Goal: Task Accomplishment & Management: Complete application form

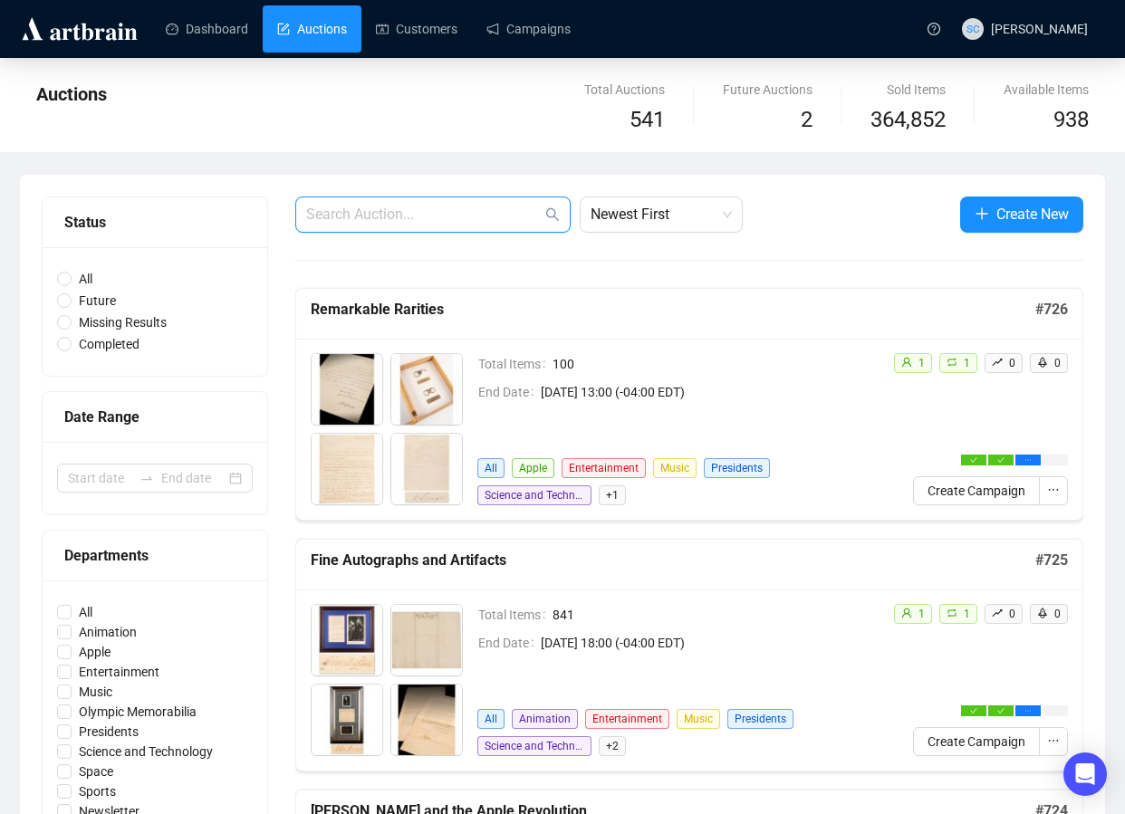
click at [472, 216] on input "text" at bounding box center [424, 215] width 236 height 22
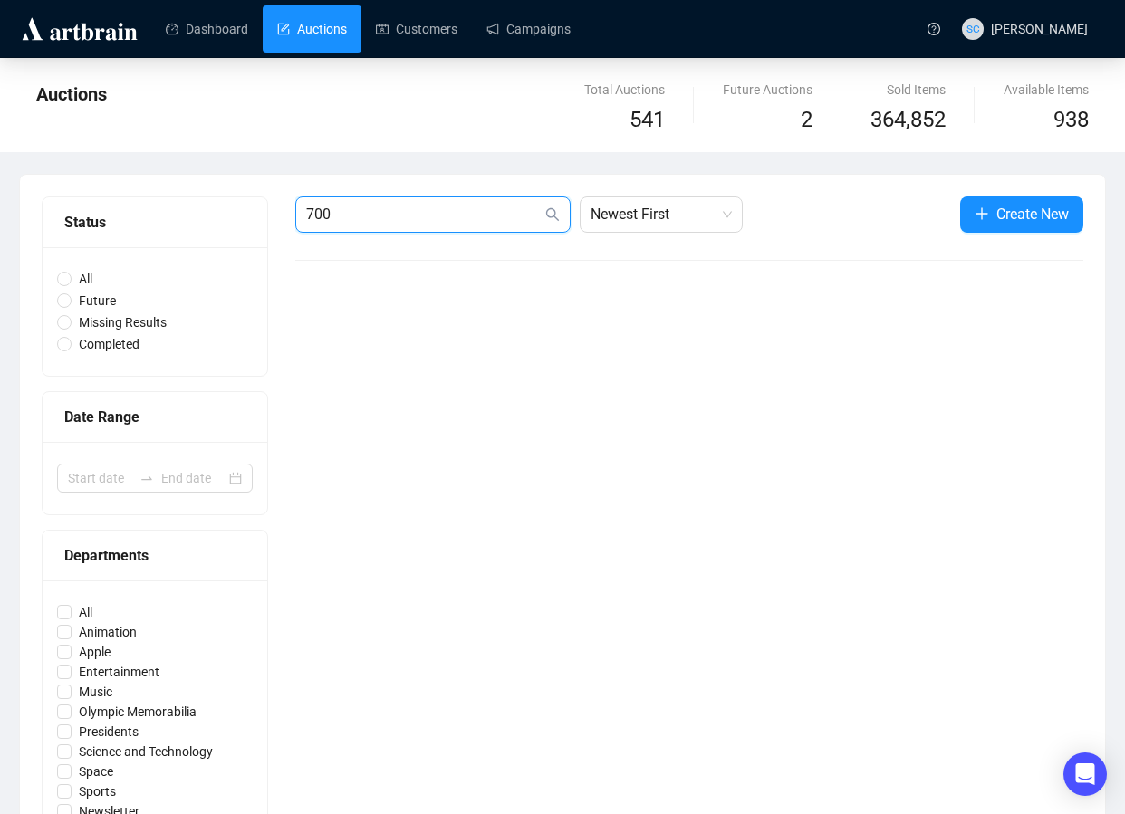
type input "700"
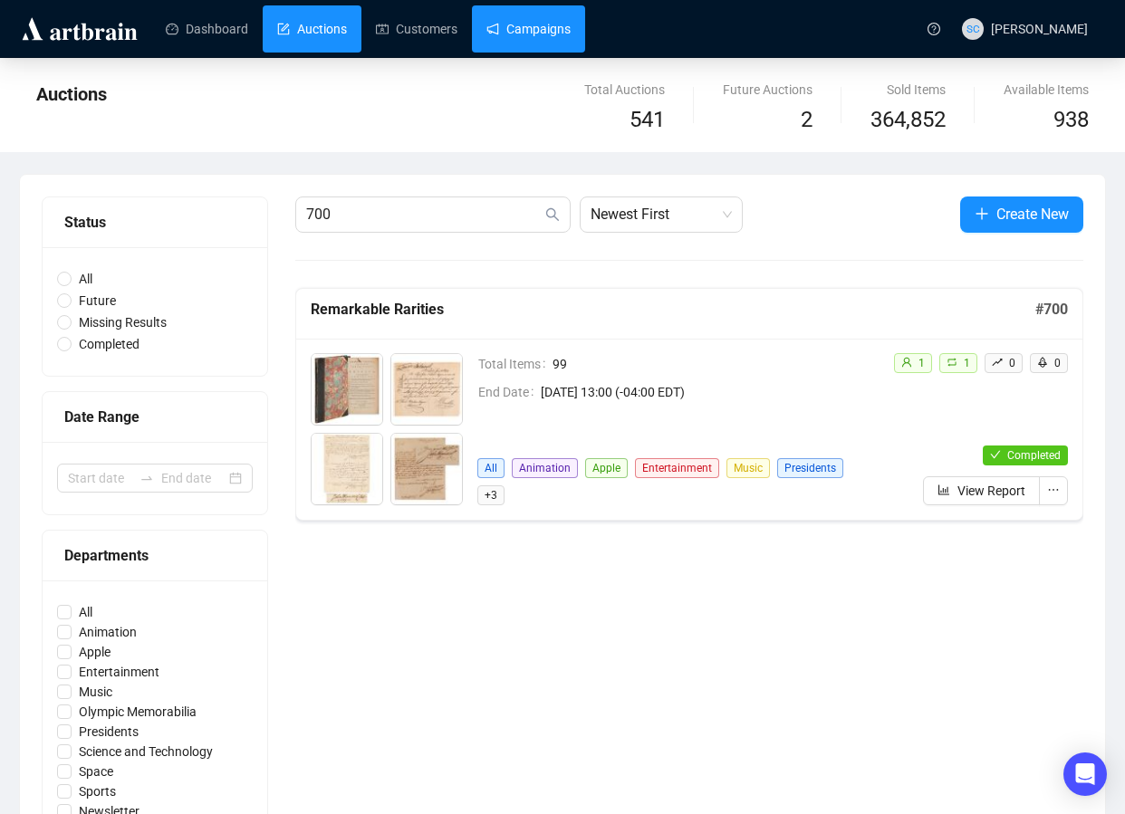
click at [551, 34] on link "Campaigns" at bounding box center [528, 28] width 84 height 47
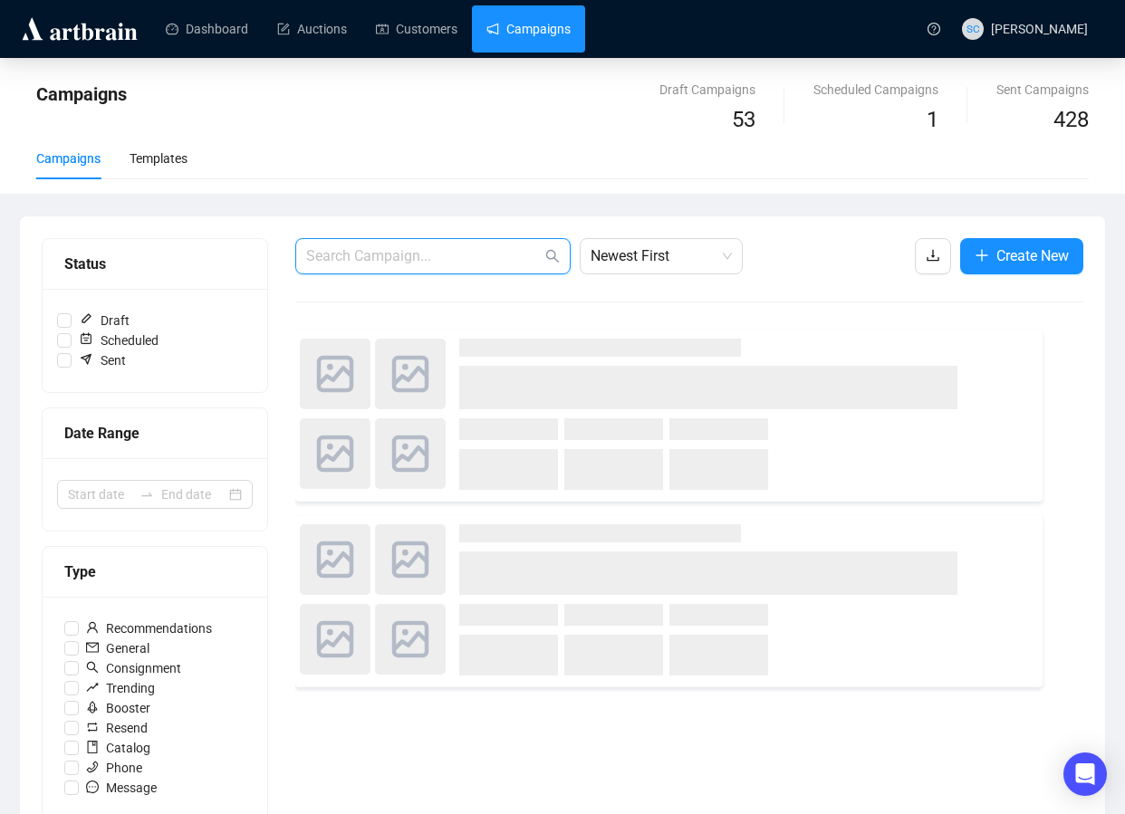
click at [376, 255] on input "text" at bounding box center [424, 256] width 236 height 22
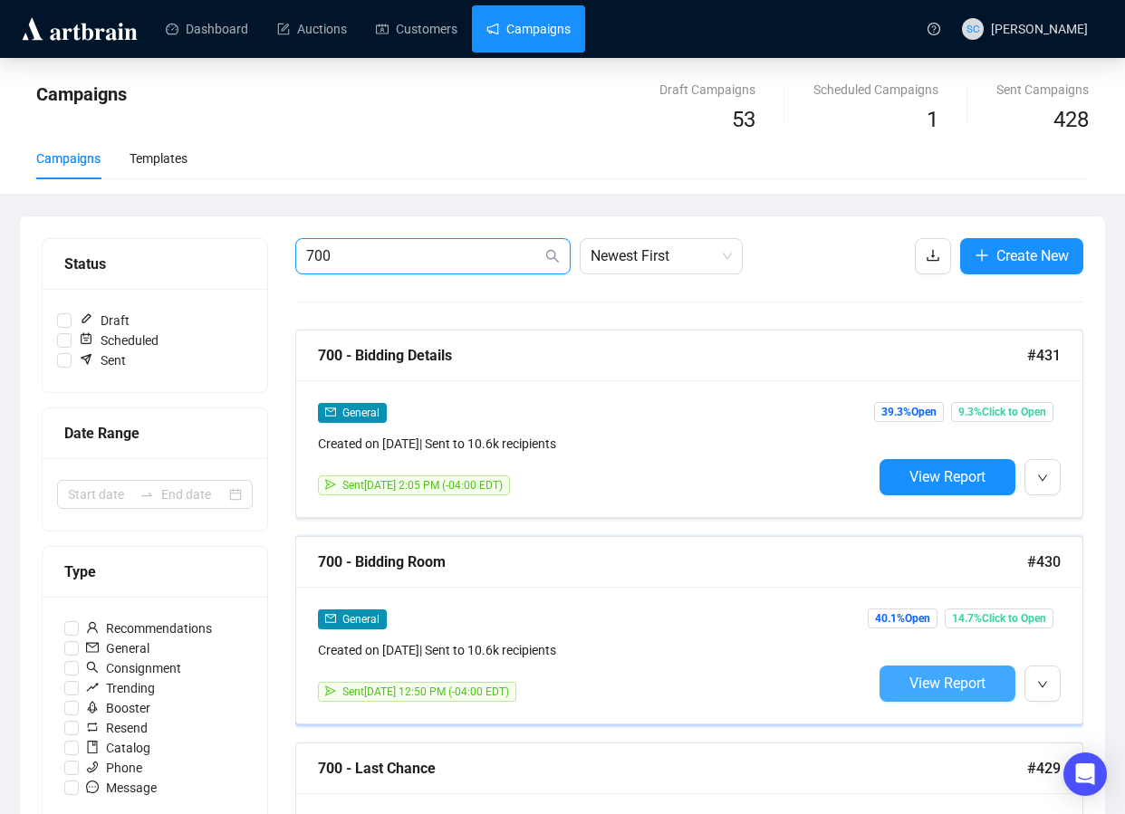
type input "700"
click at [969, 675] on span "View Report" at bounding box center [947, 683] width 76 height 17
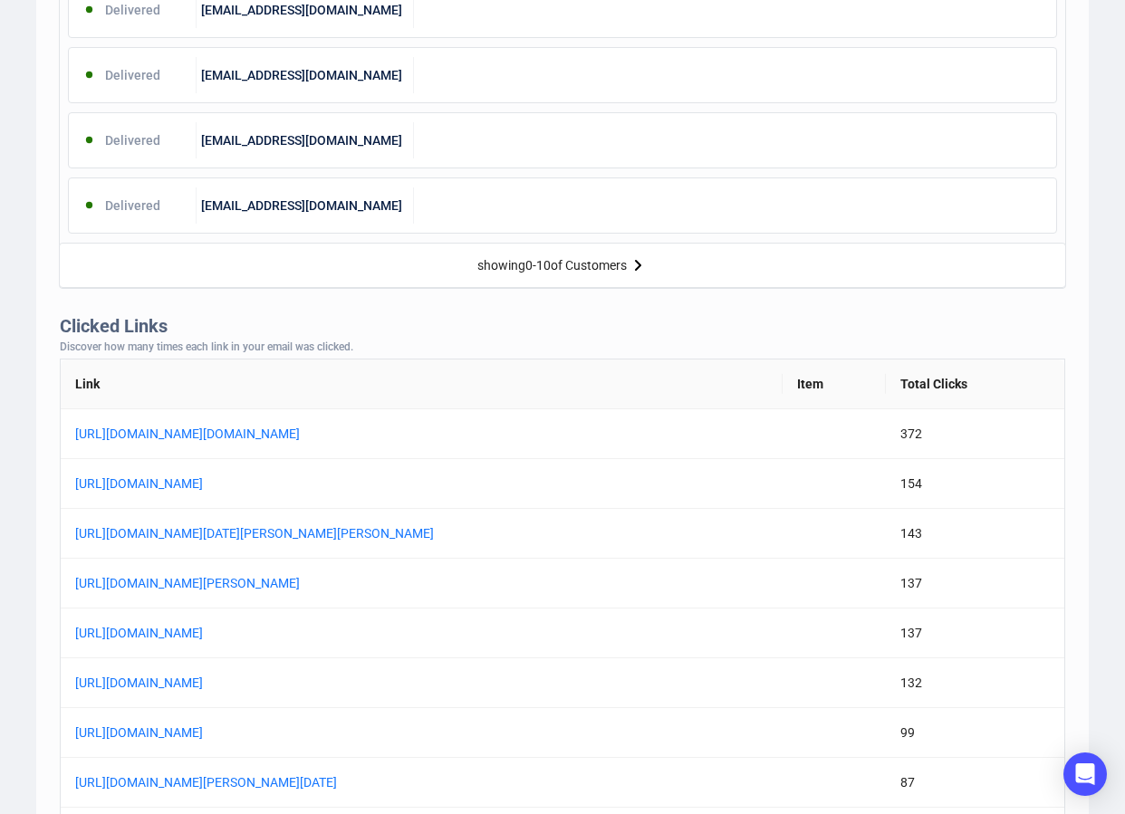
scroll to position [1369, 0]
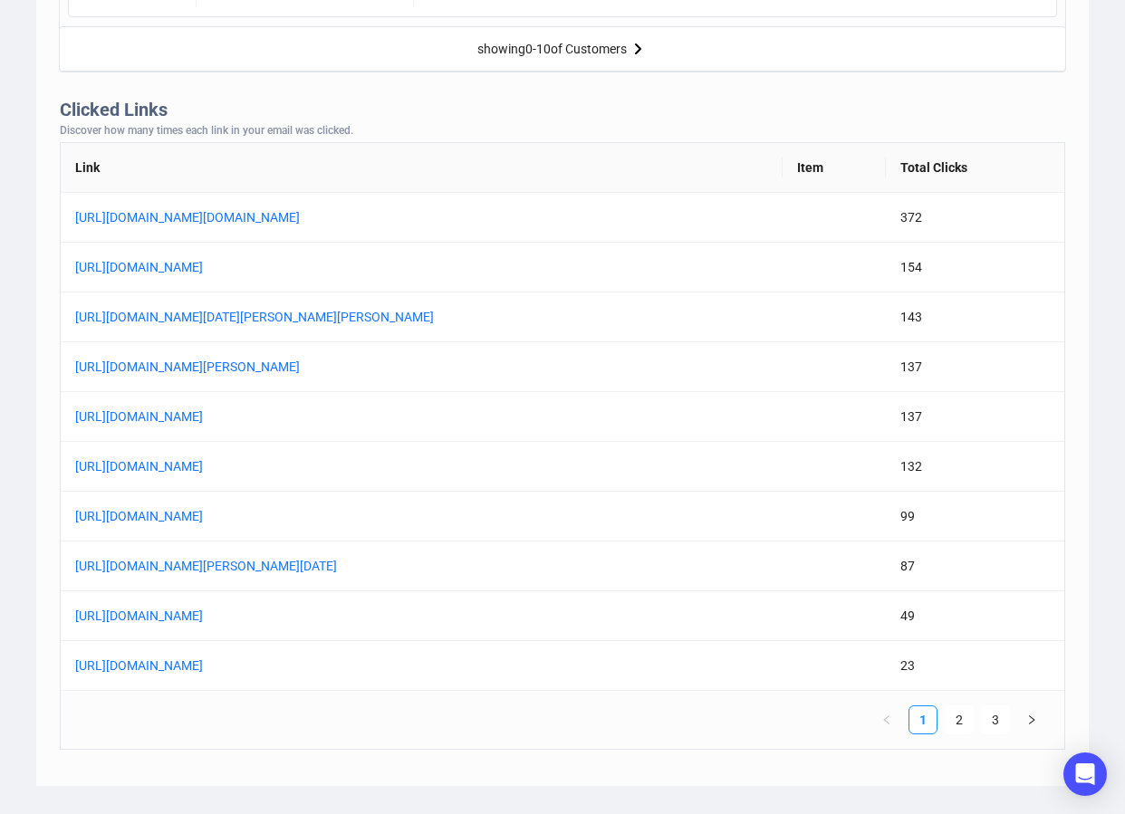
click at [963, 183] on th "Total Clicks" at bounding box center [975, 168] width 178 height 50
click at [943, 158] on th "Total Clicks" at bounding box center [975, 168] width 178 height 50
click at [944, 169] on th "Total Clicks" at bounding box center [975, 168] width 178 height 50
click at [983, 169] on th "Total Clicks" at bounding box center [975, 168] width 178 height 50
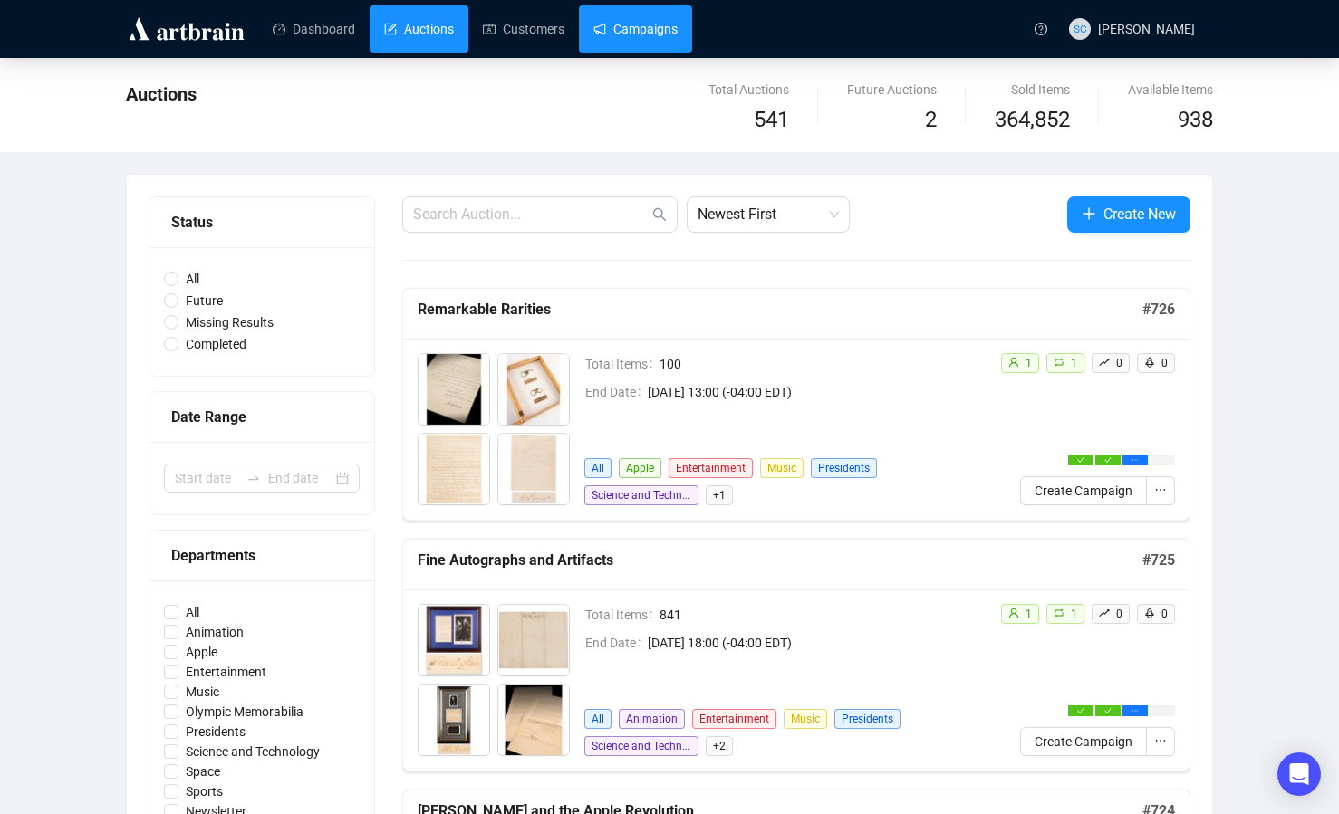
click at [653, 24] on link "Campaigns" at bounding box center [635, 28] width 84 height 47
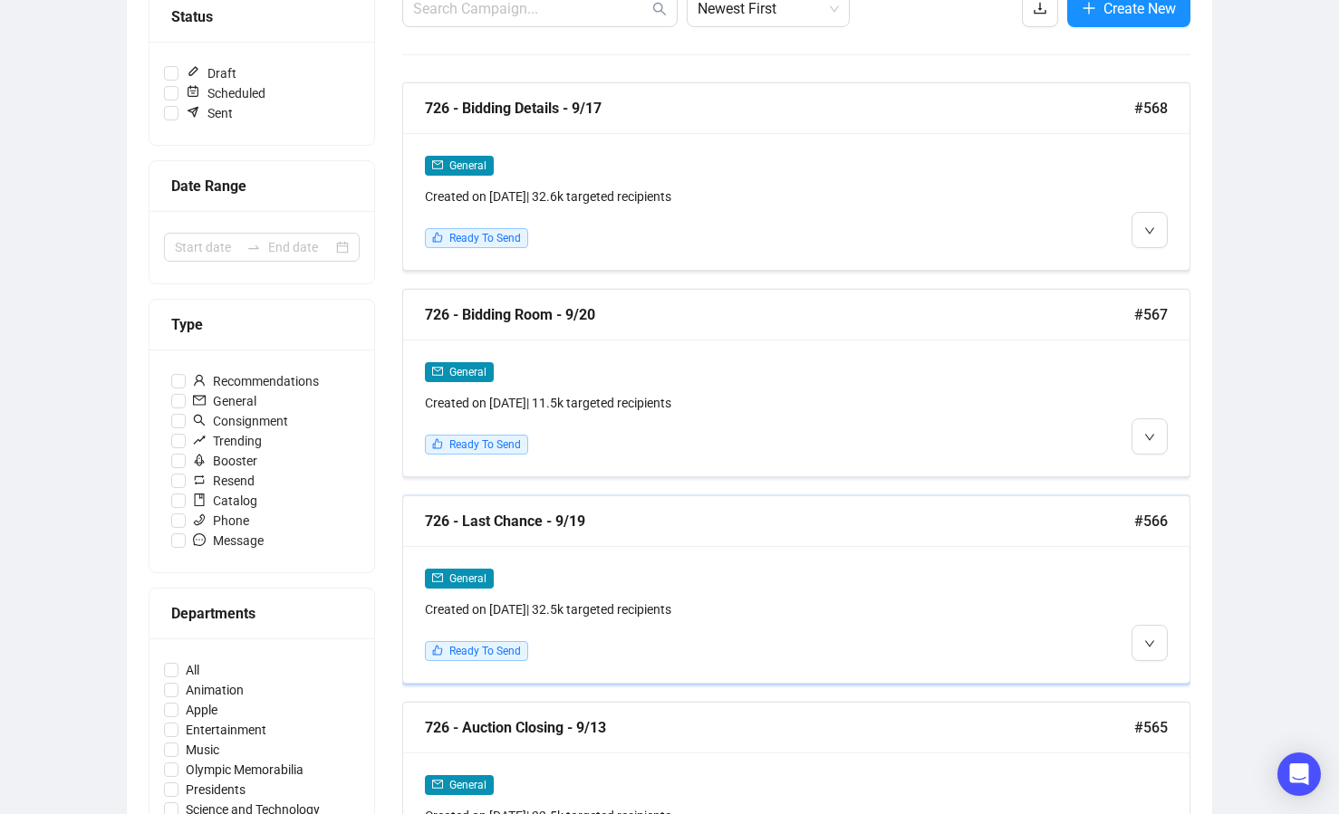
scroll to position [271, 0]
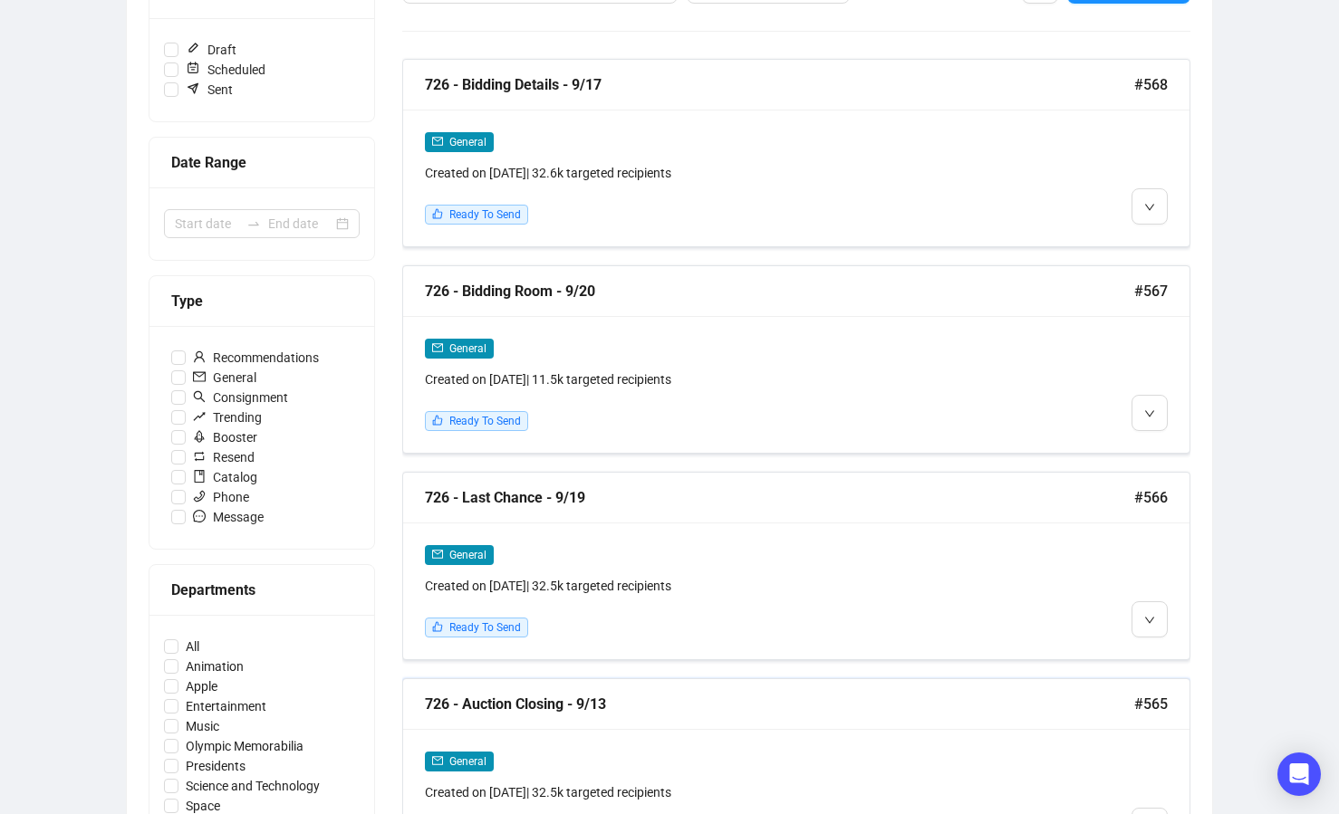
click at [648, 715] on div "726 - Auction Closing - 9/13 #565" at bounding box center [796, 704] width 786 height 51
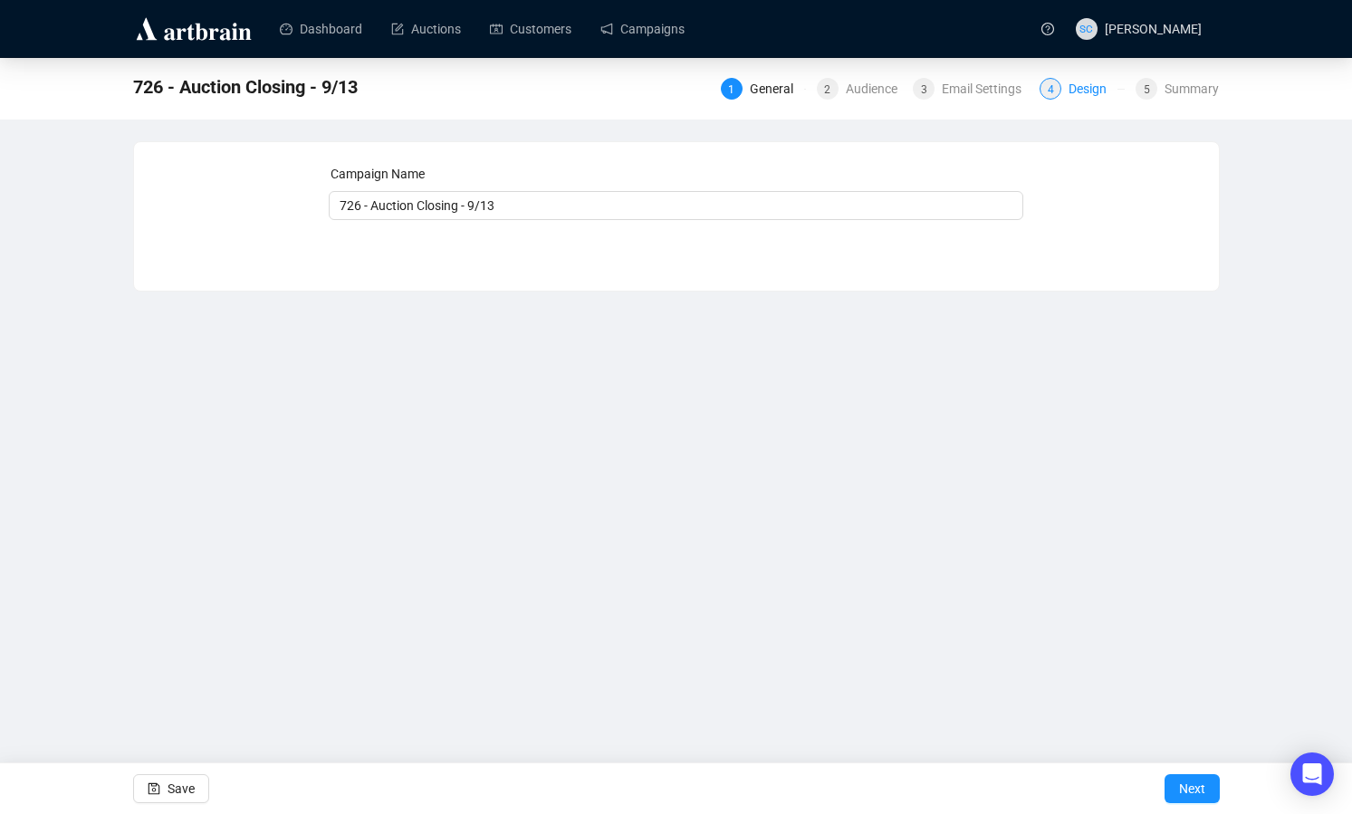
click at [1058, 84] on div "4 Design" at bounding box center [1082, 89] width 85 height 22
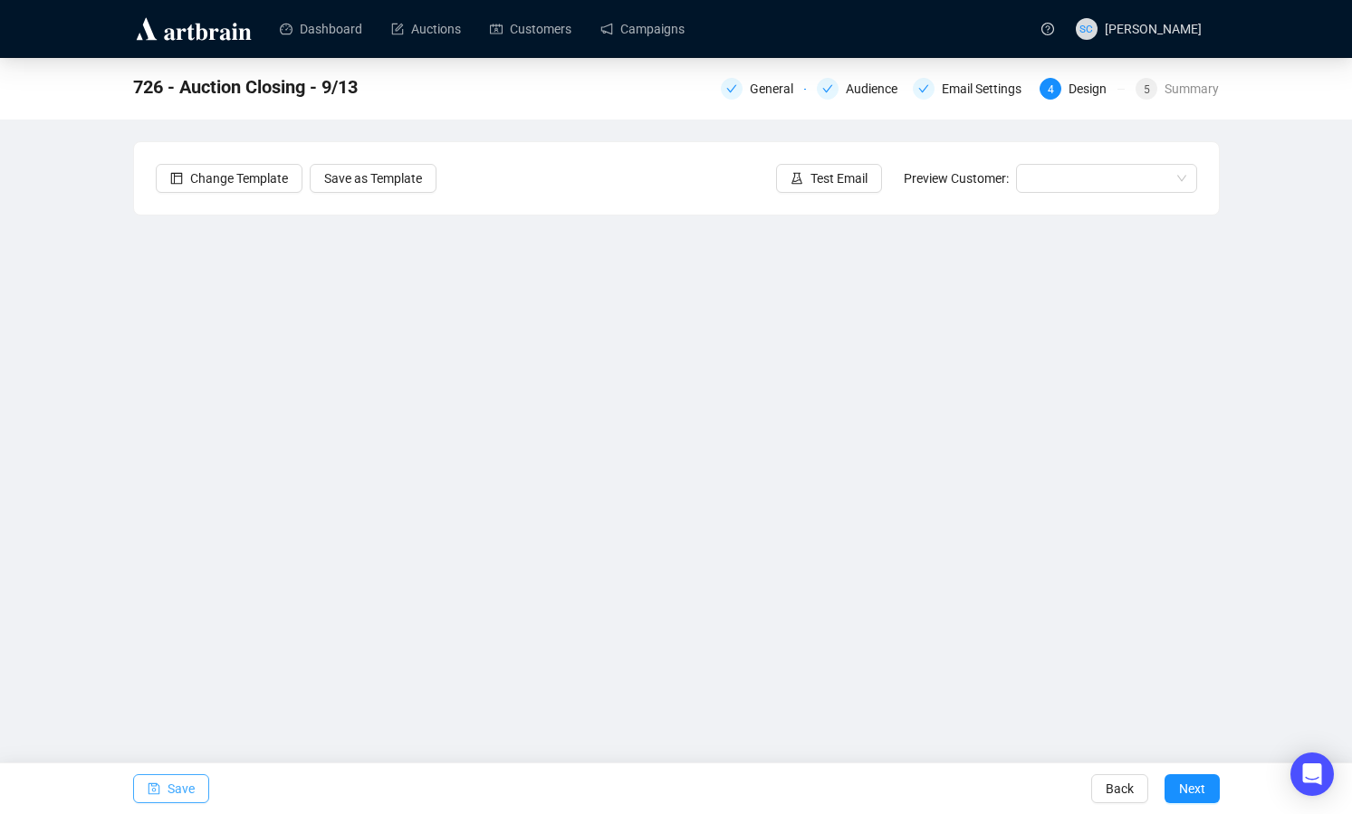
click at [186, 784] on span "Save" at bounding box center [181, 789] width 27 height 51
click at [184, 789] on span "Save" at bounding box center [181, 789] width 27 height 51
click at [651, 27] on link "Campaigns" at bounding box center [643, 28] width 84 height 47
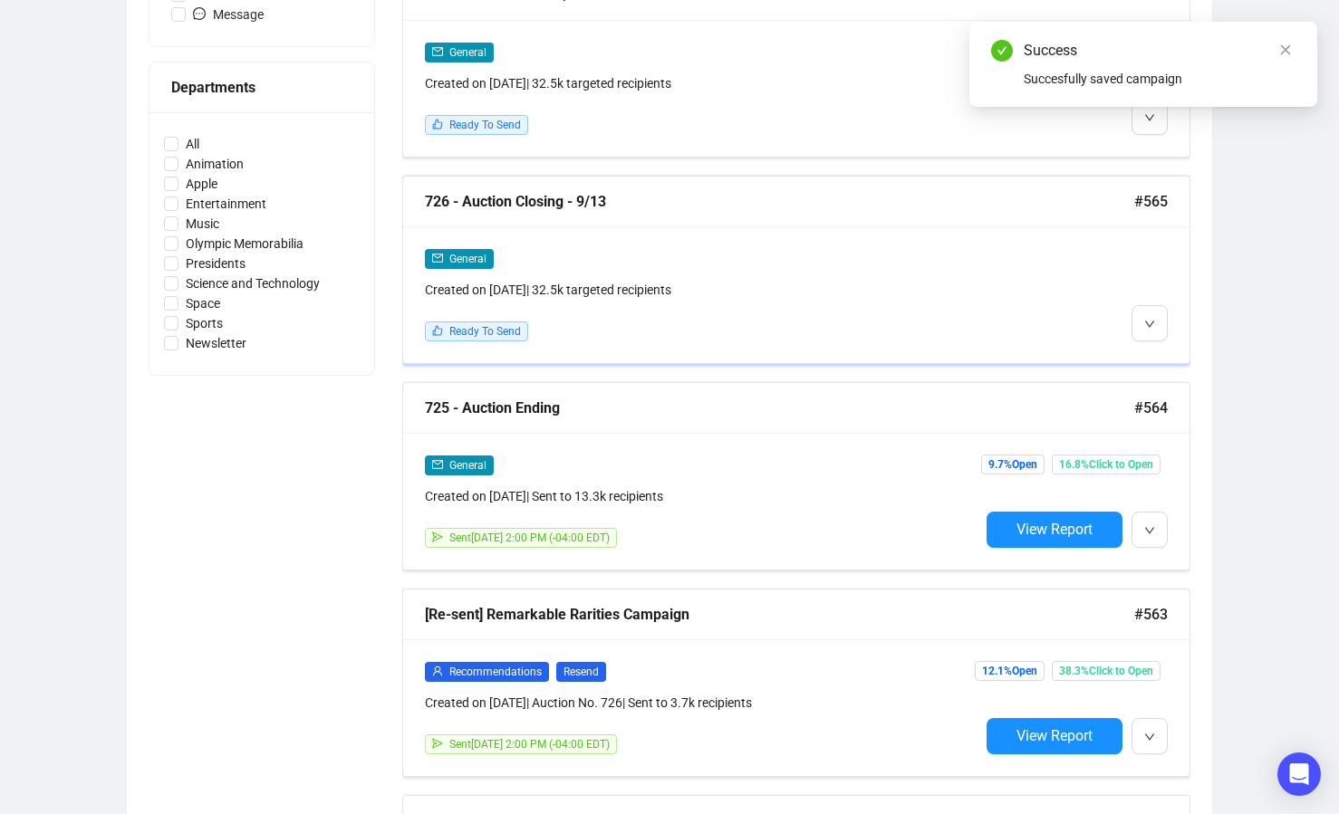
scroll to position [785, 0]
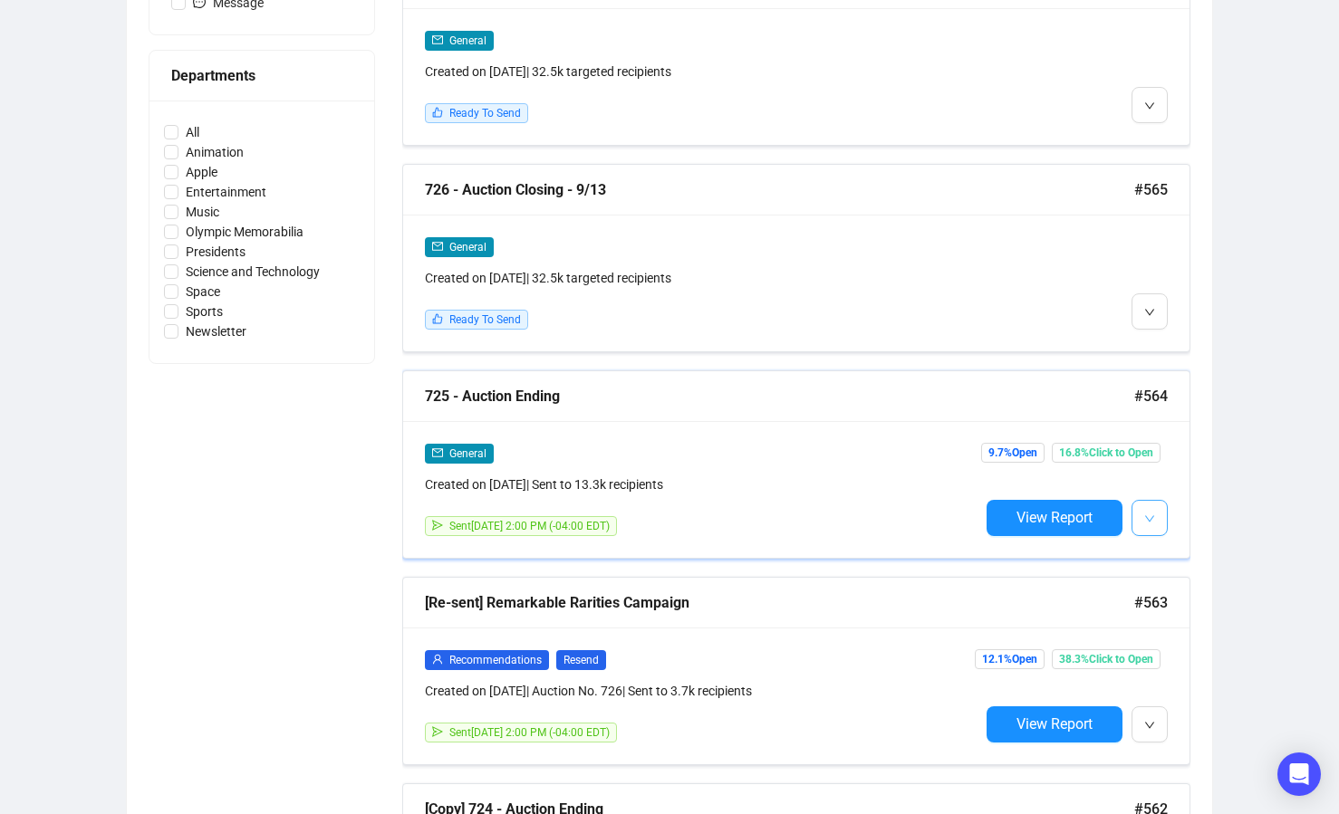
click at [1147, 509] on span "button" at bounding box center [1149, 517] width 11 height 23
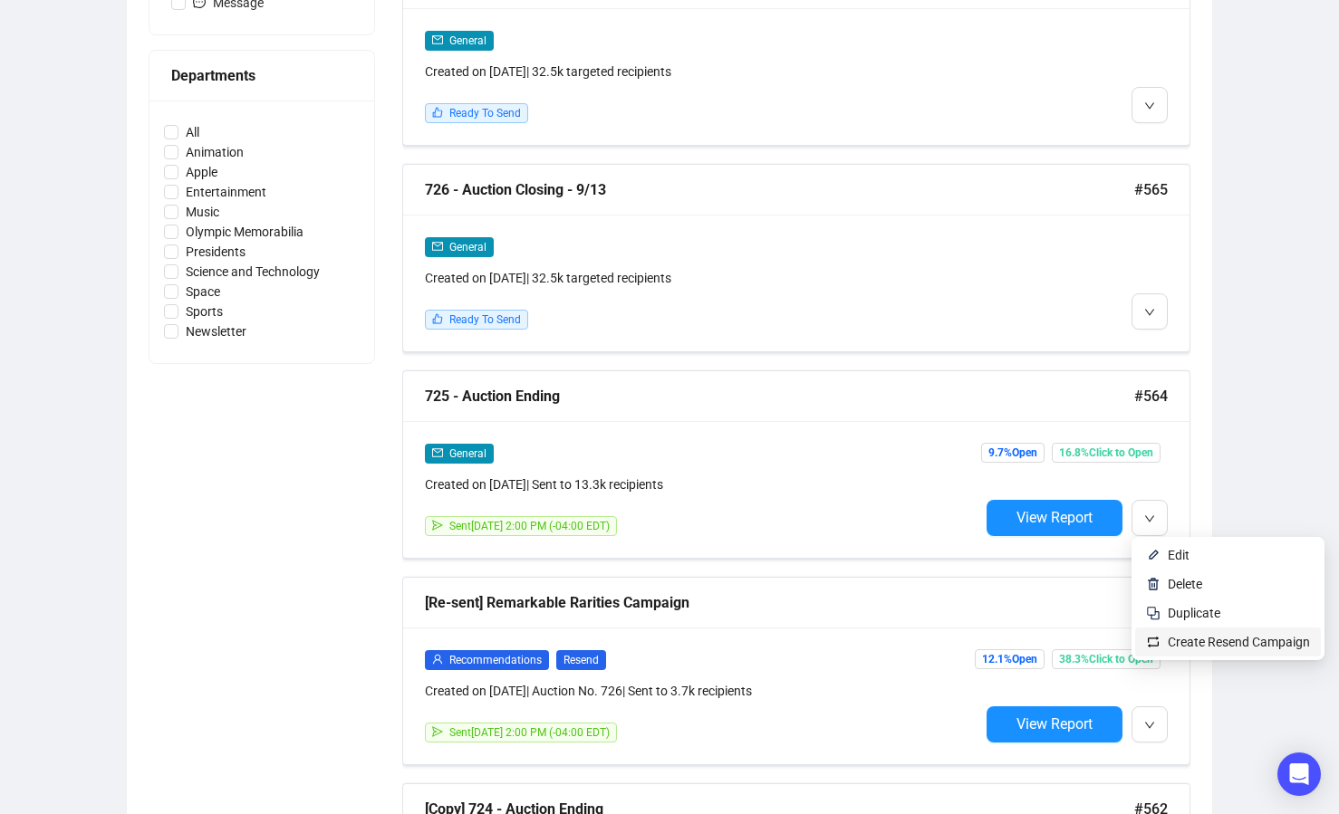
click at [1216, 639] on span "Create Resend Campaign" at bounding box center [1239, 642] width 142 height 14
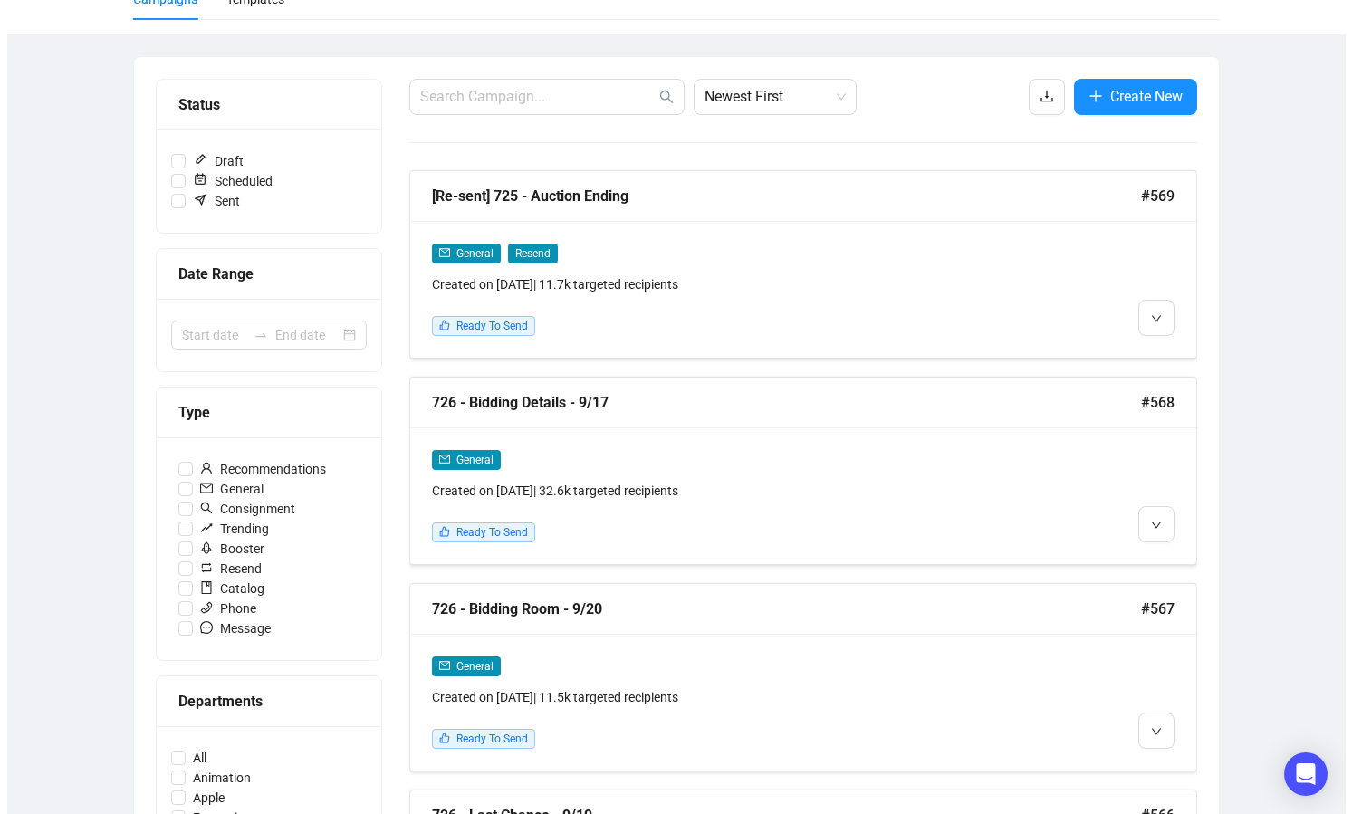
scroll to position [0, 0]
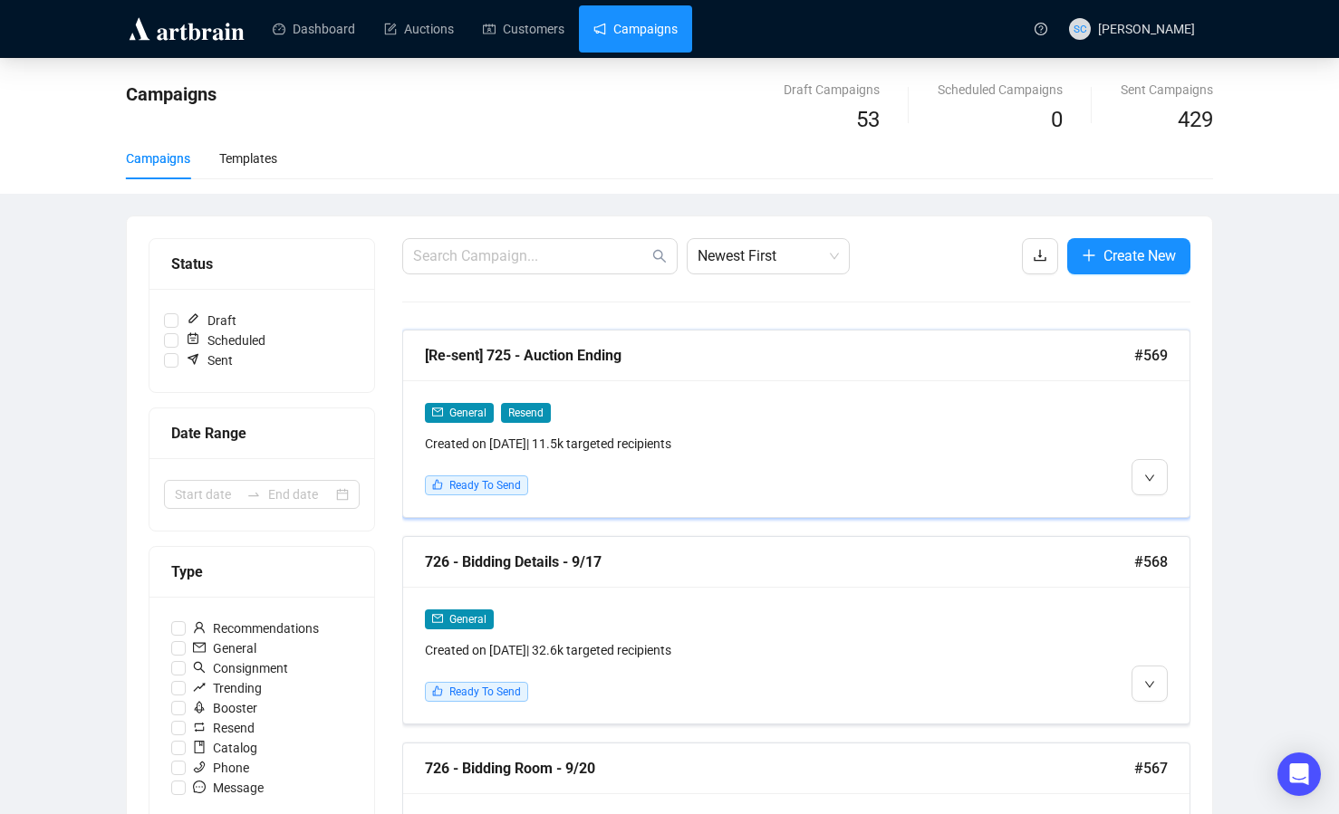
click at [1126, 469] on div at bounding box center [1073, 448] width 188 height 93
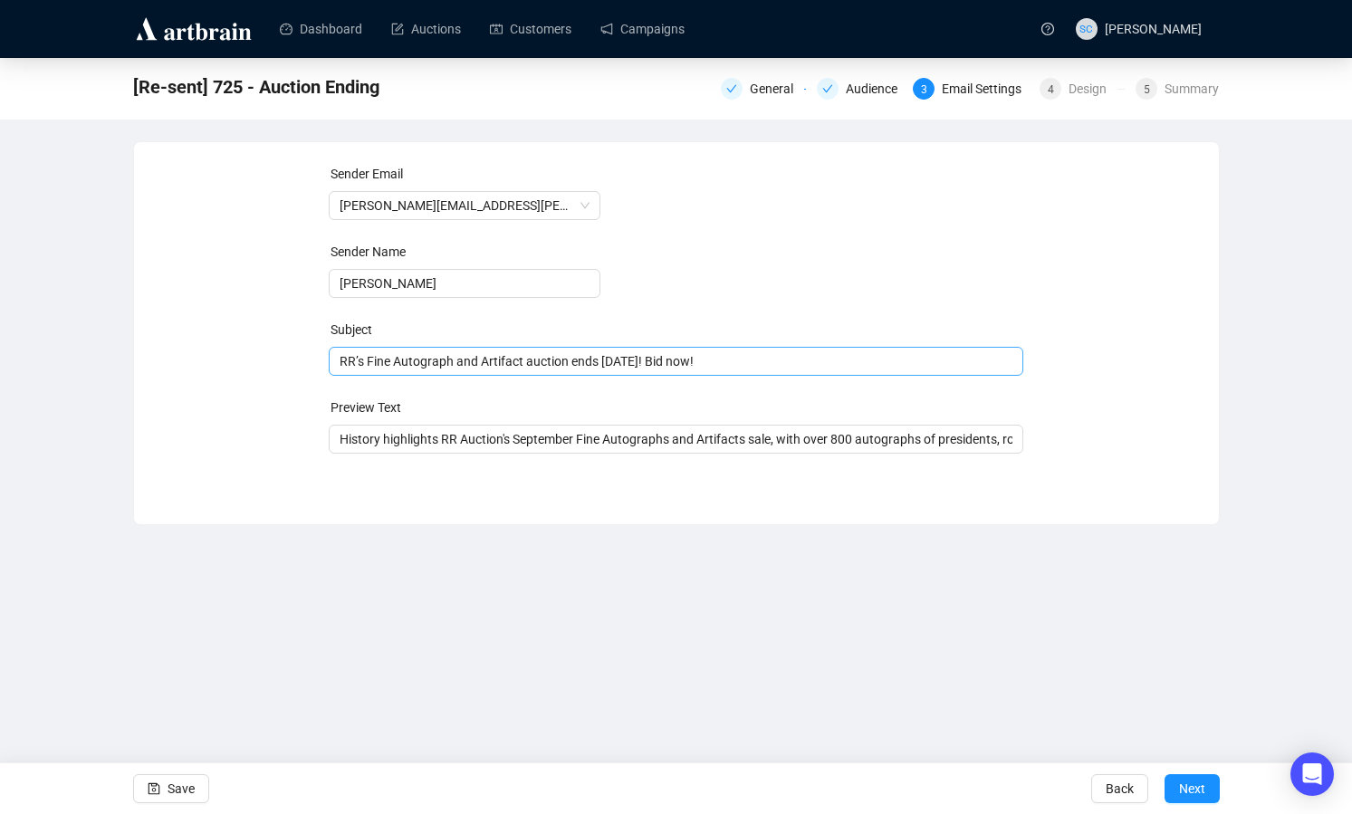
click at [574, 361] on span "RR’s Fine Autograph and Artifact auction ends [DATE]! Bid now!" at bounding box center [676, 361] width 695 height 14
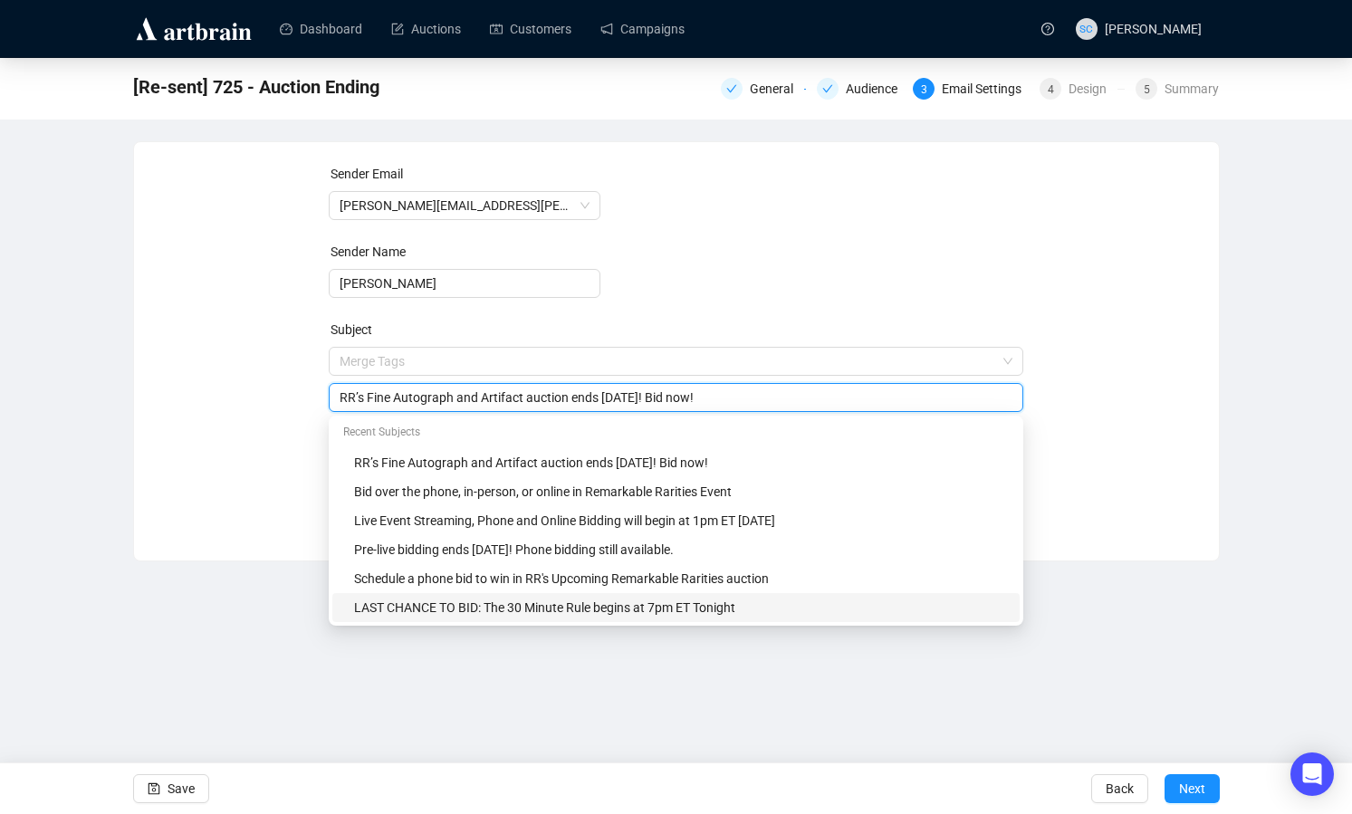
click at [648, 612] on div "LAST CHANCE TO BID: The 30 Minute Rule begins at 7pm ET Tonight" at bounding box center [681, 608] width 655 height 20
type input "LAST CHANCE TO BID: The 30 Minute Rule begins at 7pm ET Tonight"
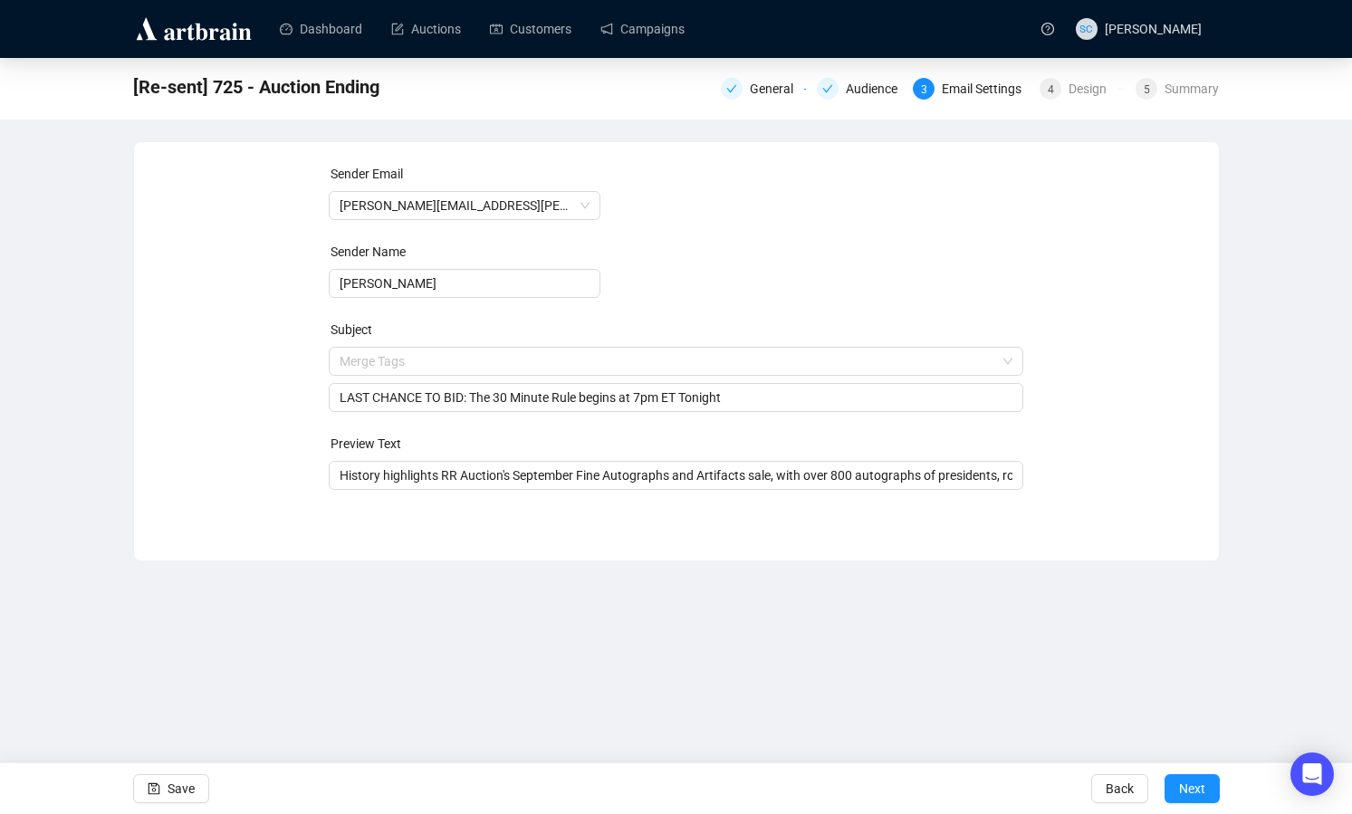
click at [874, 246] on form "Sender Email [PERSON_NAME][EMAIL_ADDRESS][PERSON_NAME][DOMAIN_NAME] Sender Name…" at bounding box center [676, 327] width 695 height 326
click at [192, 784] on span "Save" at bounding box center [181, 789] width 27 height 51
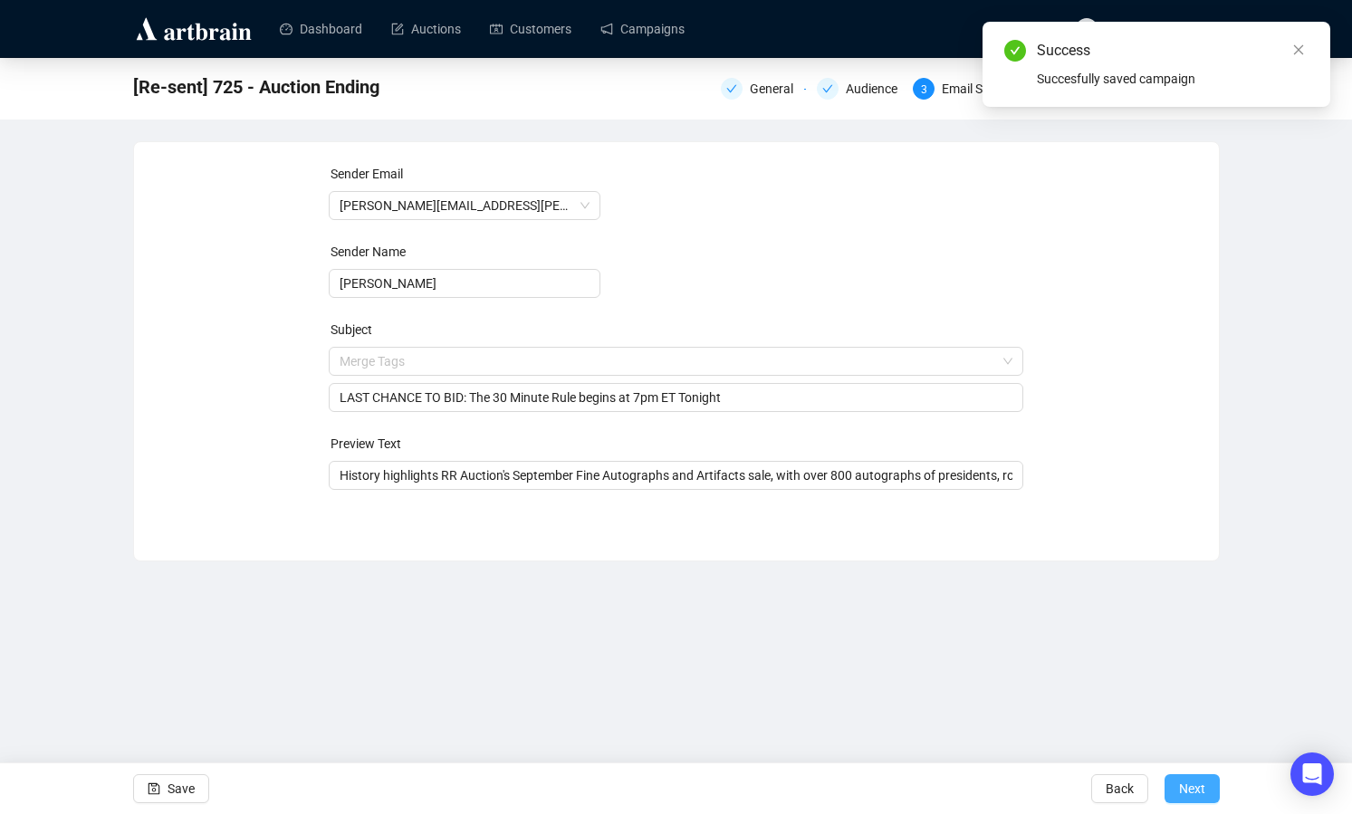
click at [1184, 788] on span "Next" at bounding box center [1192, 789] width 26 height 51
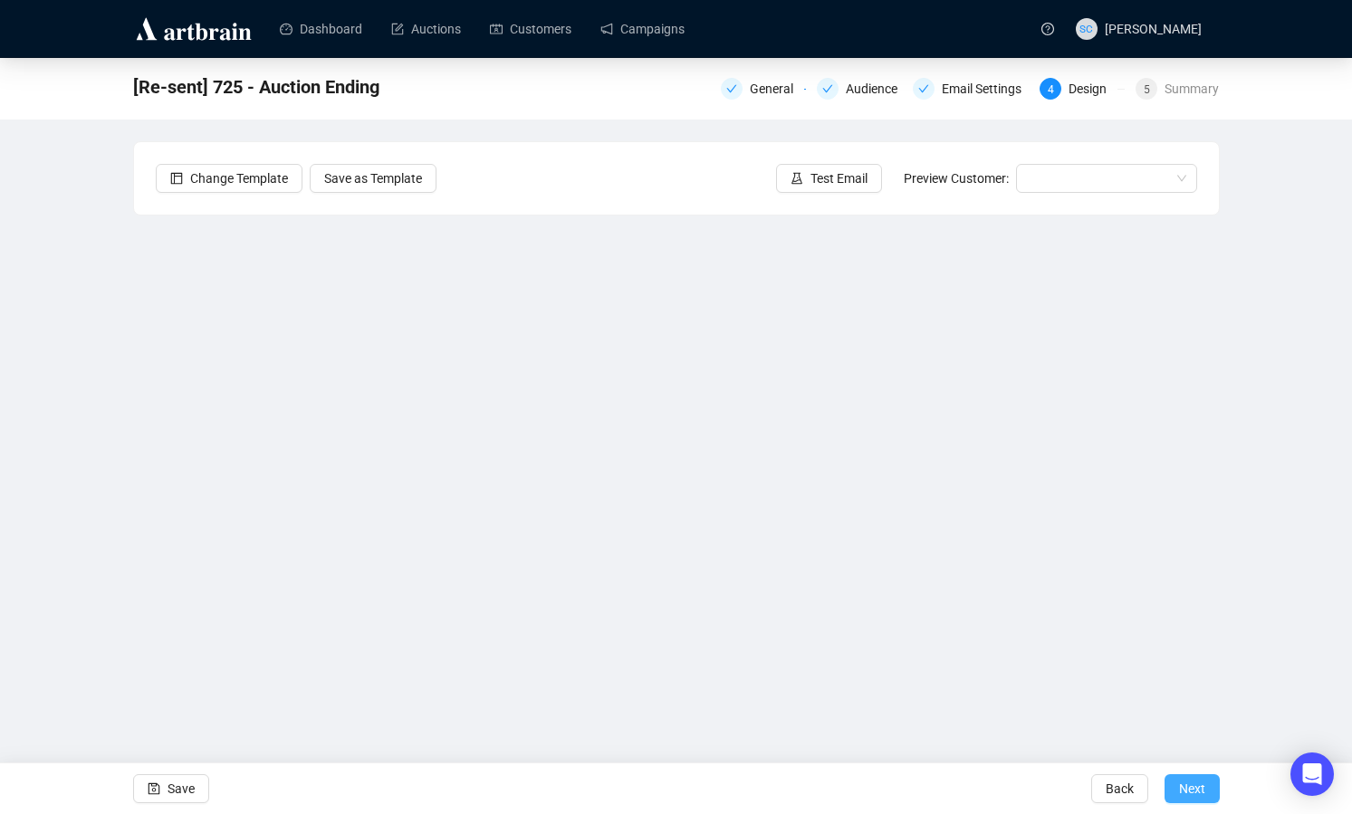
click at [1193, 788] on span "Next" at bounding box center [1192, 789] width 26 height 51
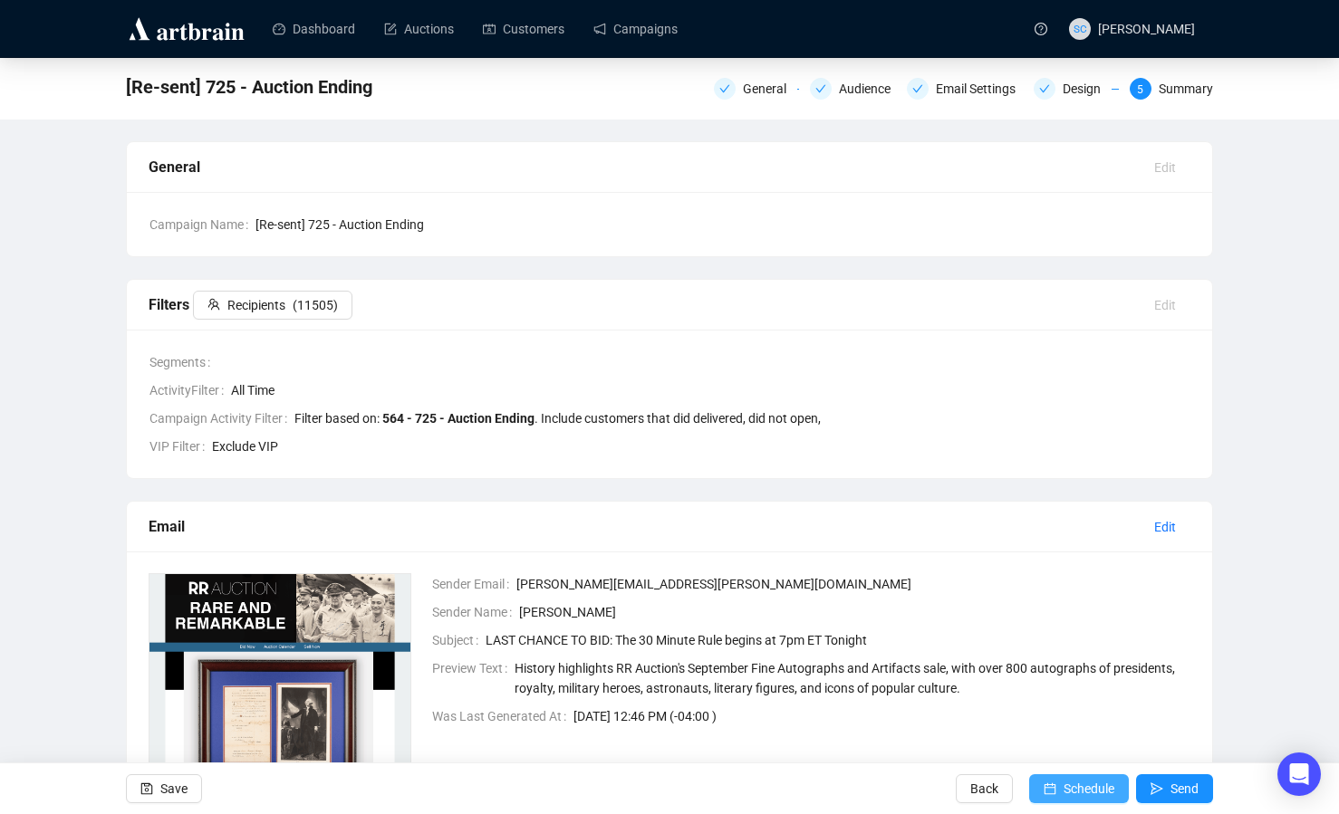
click at [1095, 787] on span "Schedule" at bounding box center [1088, 789] width 51 height 51
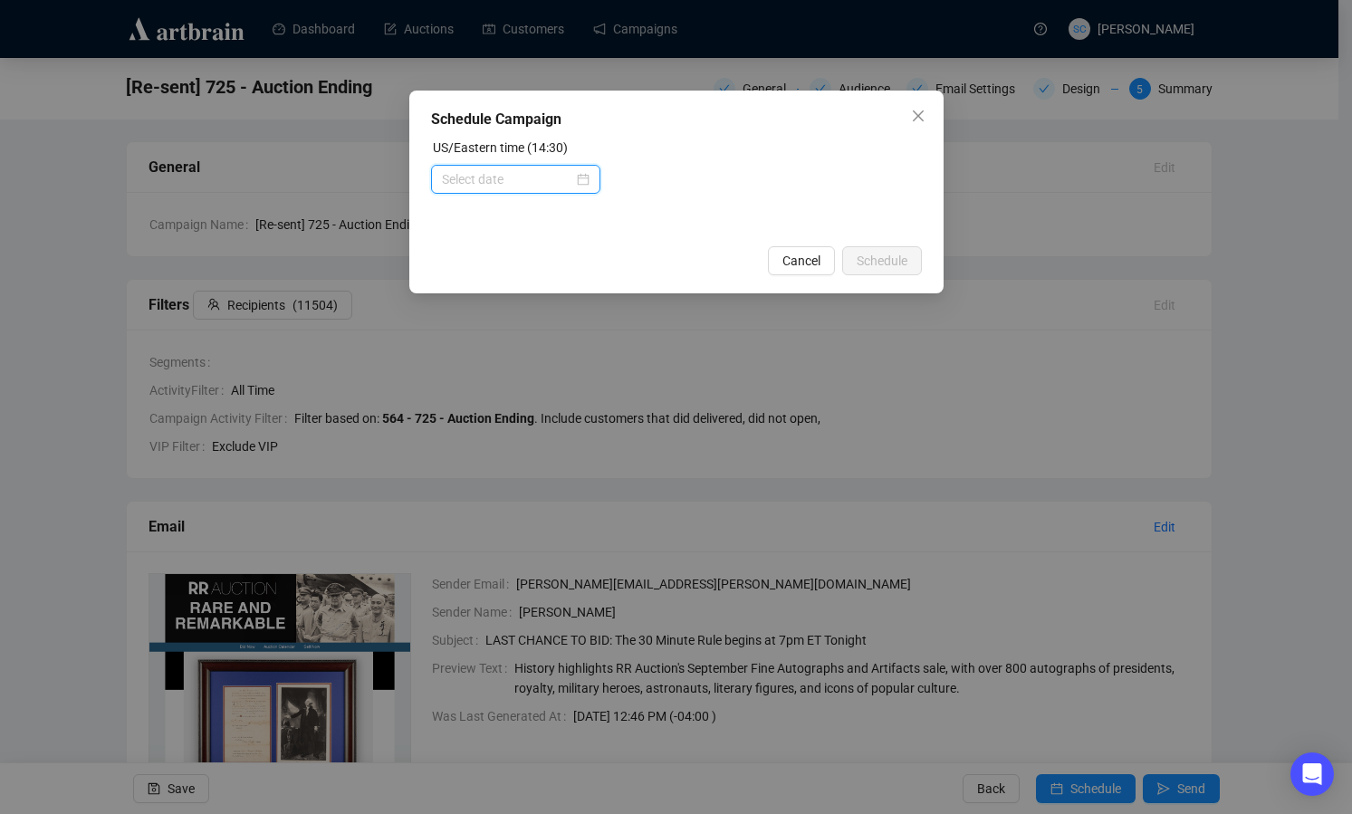
click at [506, 178] on input at bounding box center [507, 179] width 131 height 20
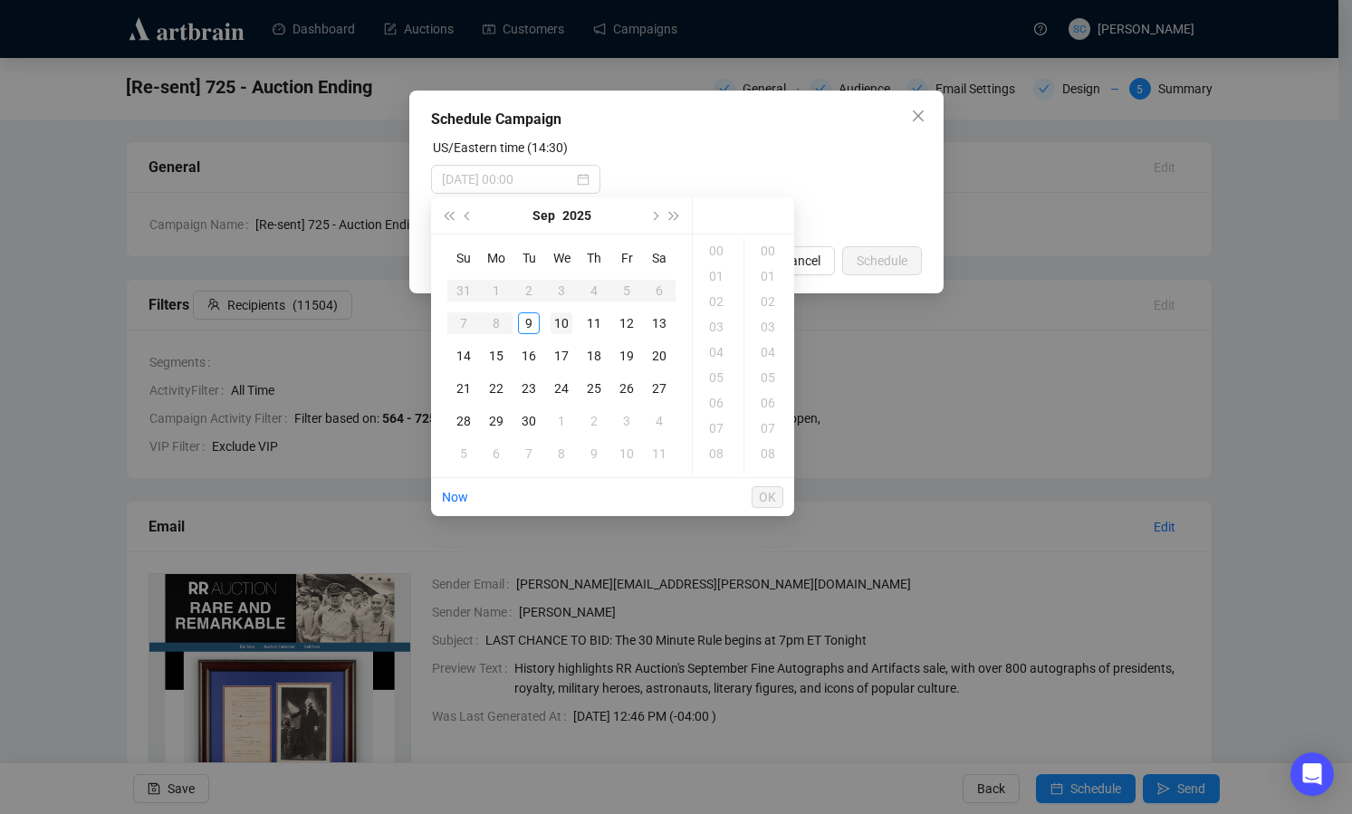
click at [573, 323] on td "10" at bounding box center [561, 323] width 33 height 33
click at [726, 450] on div "14" at bounding box center [718, 452] width 43 height 25
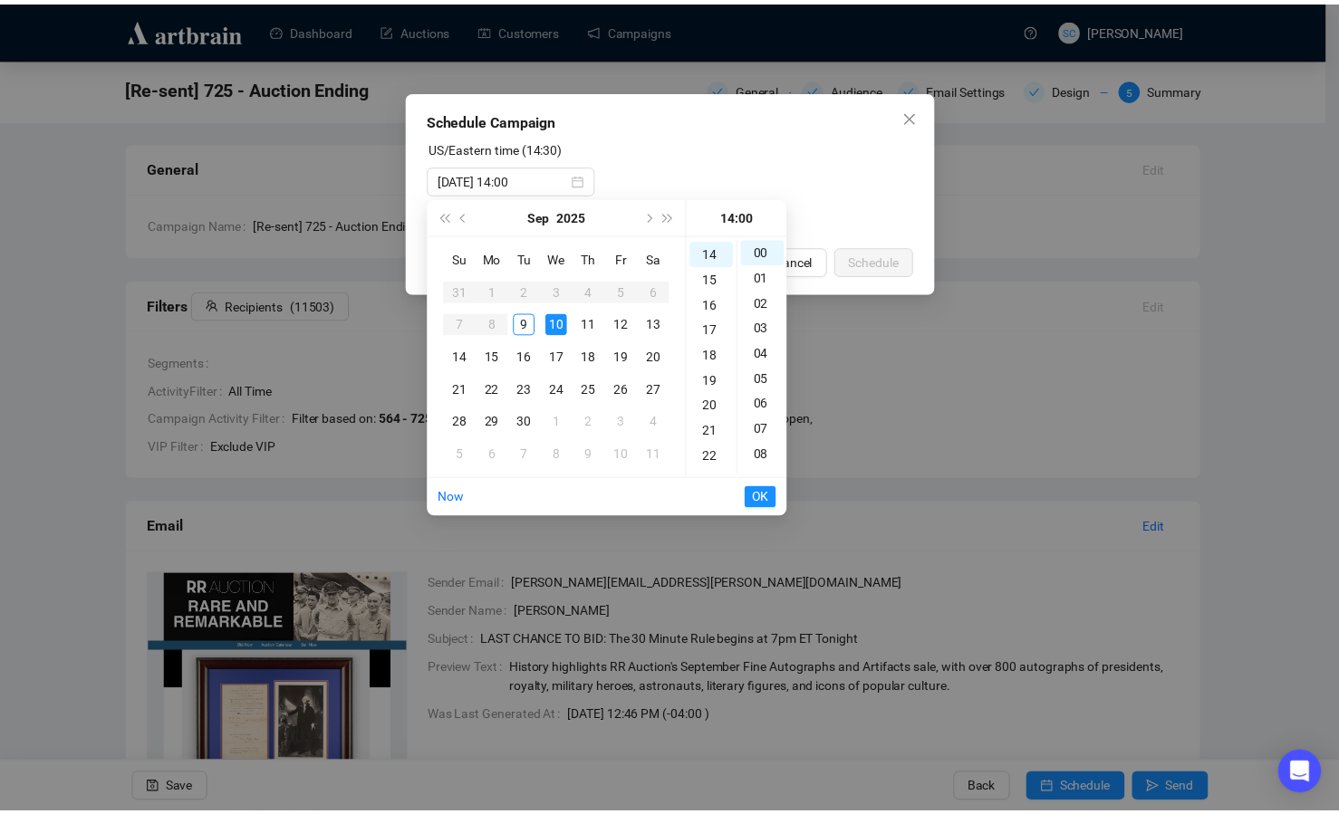
scroll to position [355, 0]
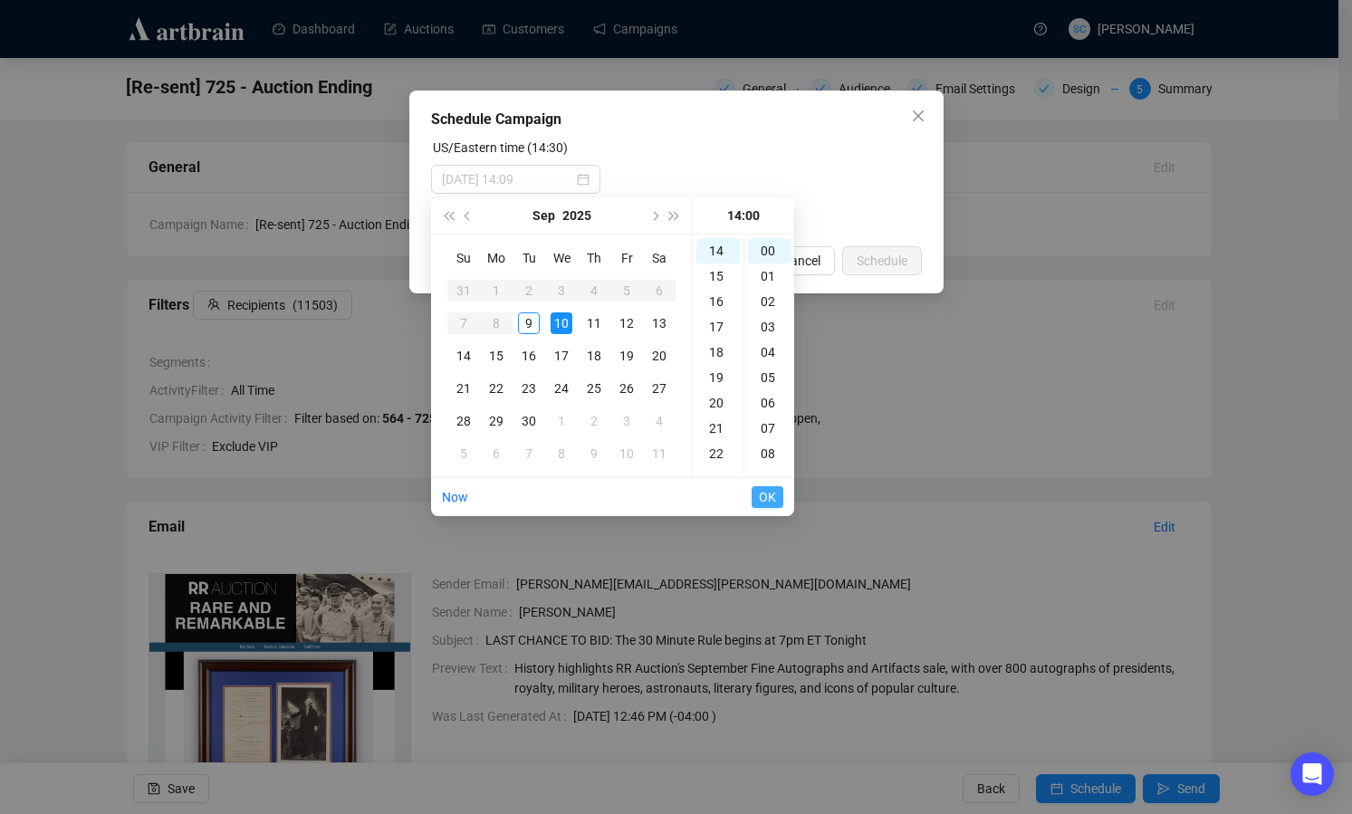
type input "[DATE] 14:00"
click at [771, 502] on span "OK" at bounding box center [767, 497] width 17 height 34
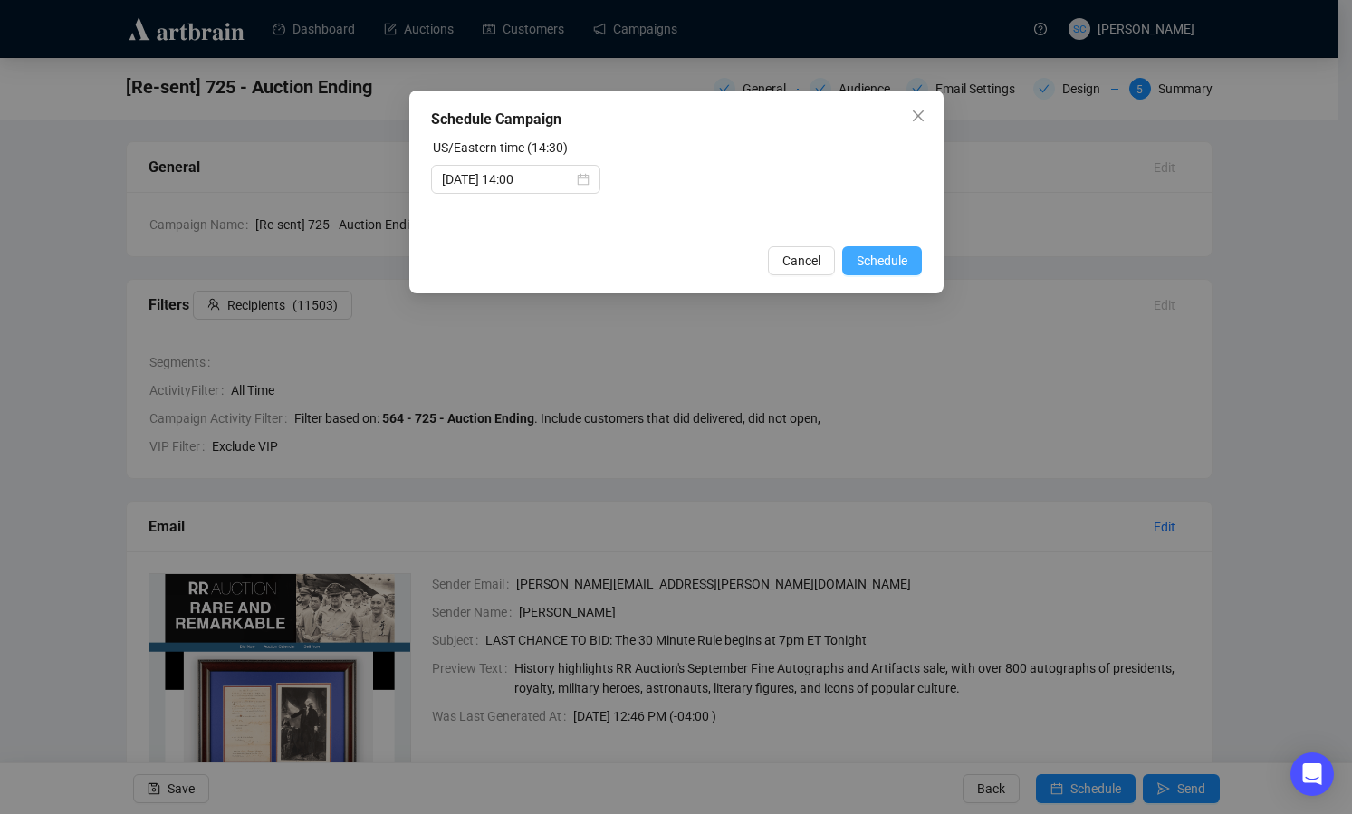
click at [885, 265] on span "Schedule" at bounding box center [882, 261] width 51 height 20
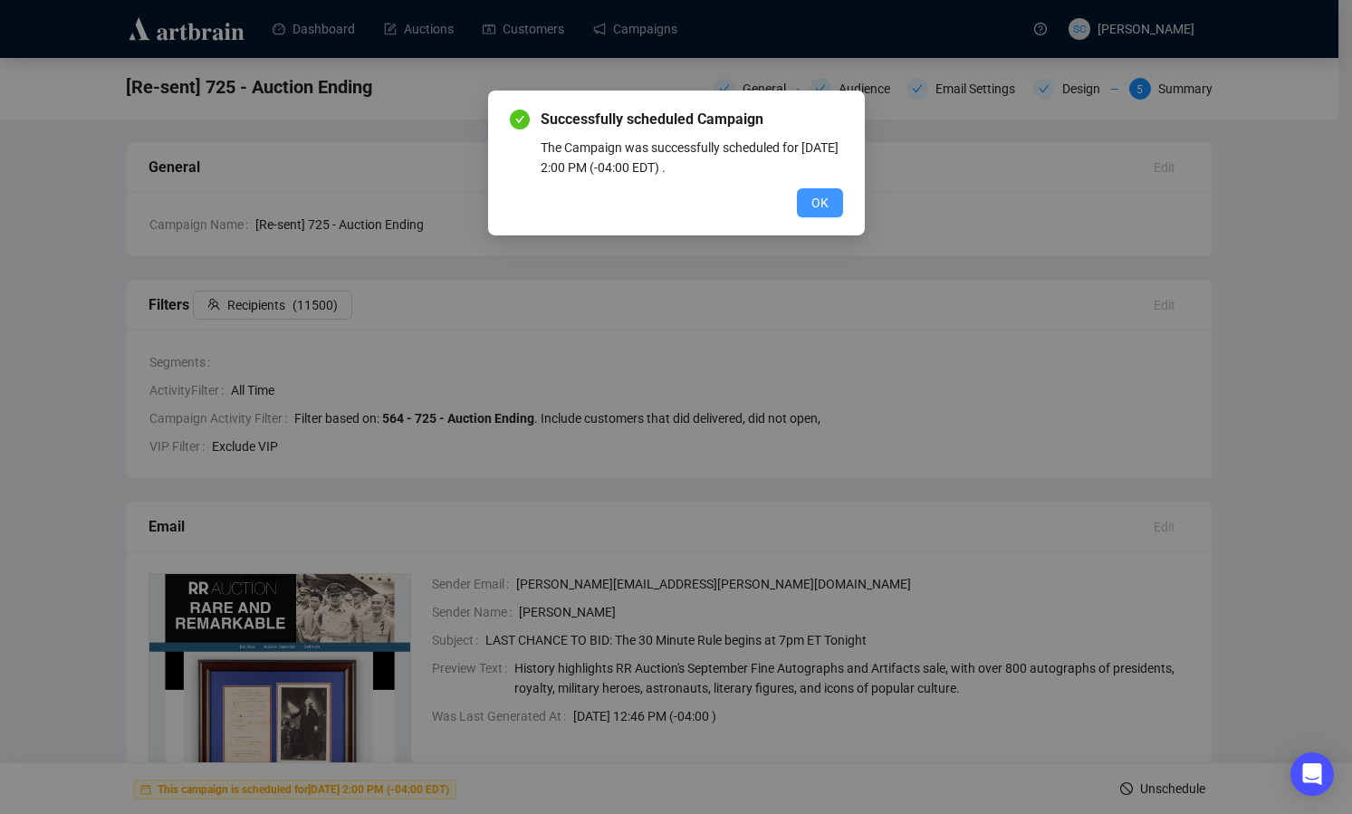
click at [814, 206] on span "OK" at bounding box center [820, 203] width 17 height 20
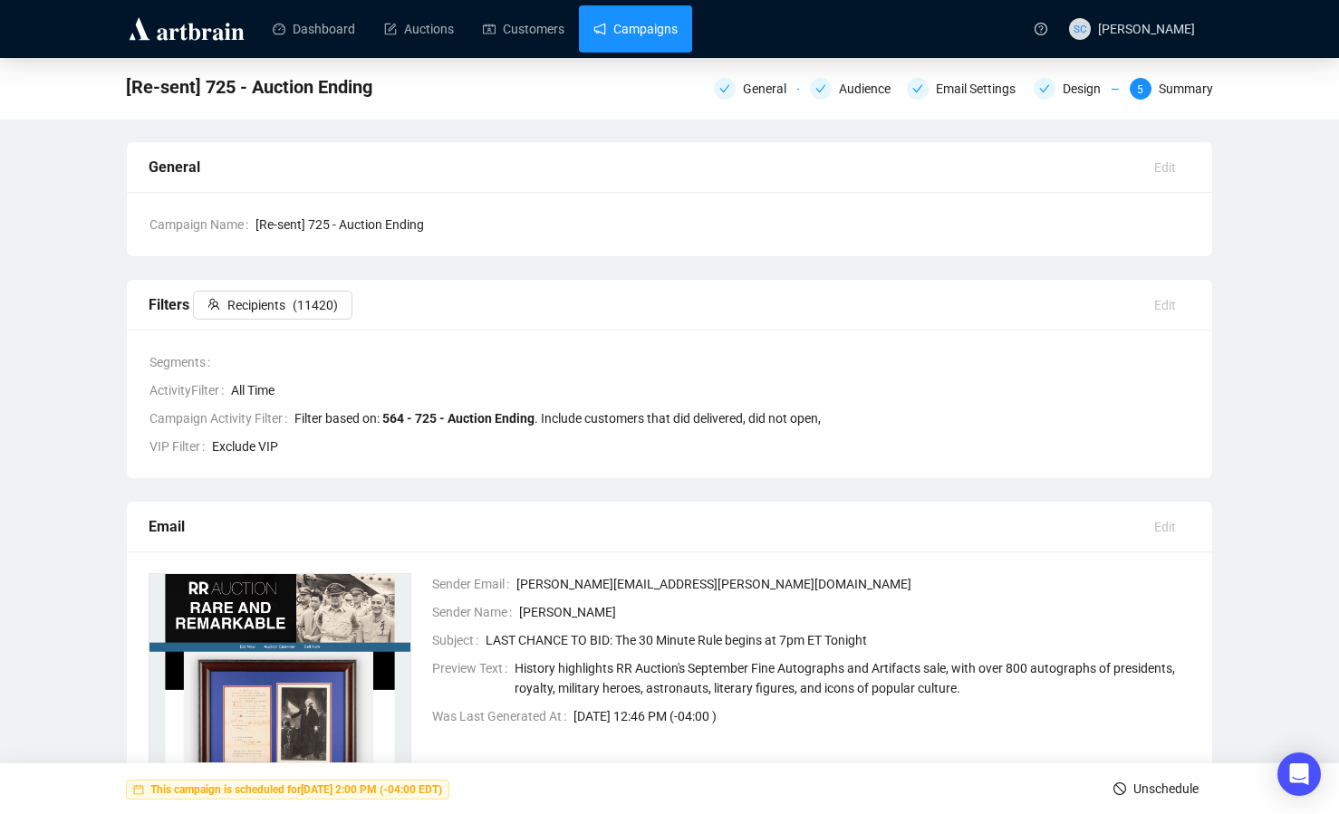
click at [649, 20] on link "Campaigns" at bounding box center [635, 28] width 84 height 47
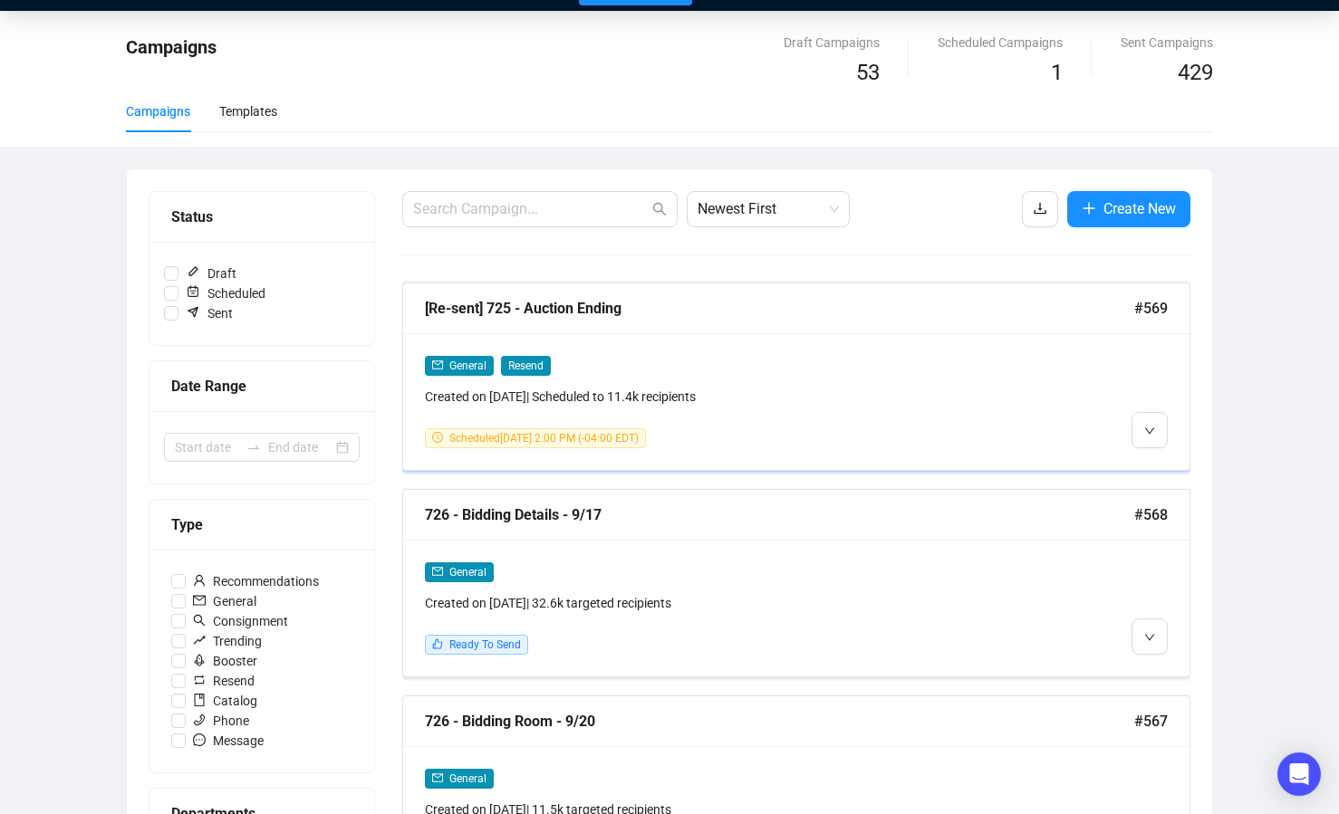
scroll to position [82, 0]
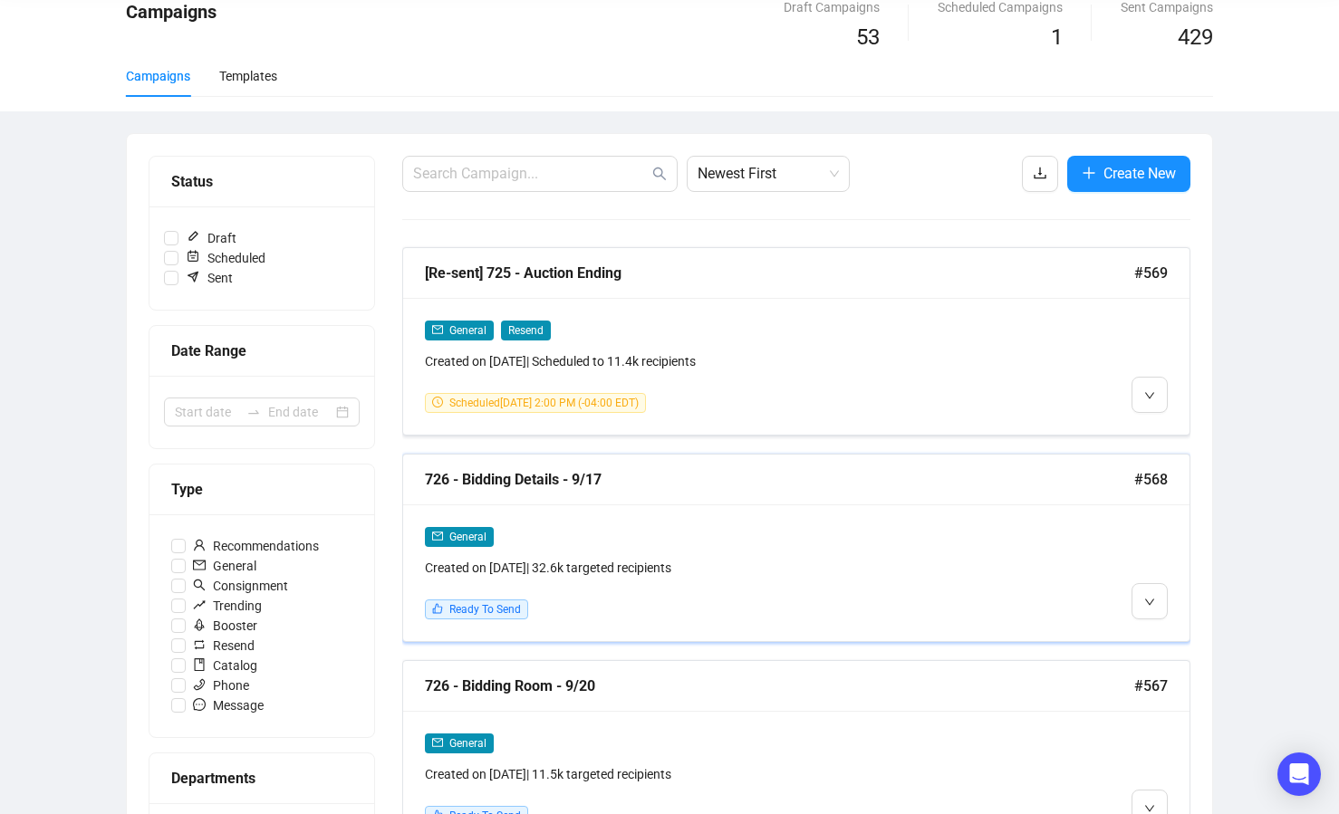
click at [746, 482] on div "726 - Bidding Details - 9/17" at bounding box center [779, 479] width 709 height 23
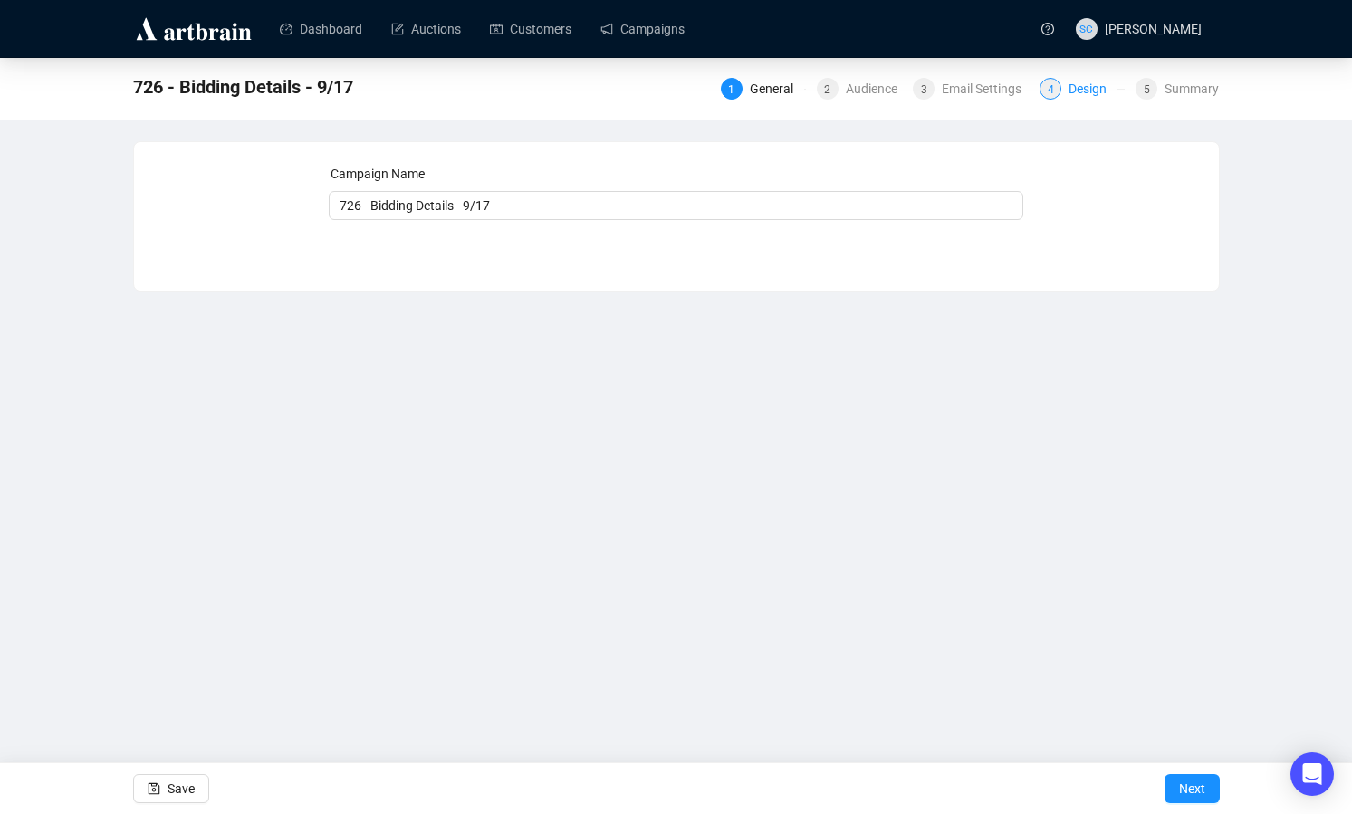
click at [1055, 87] on div "4" at bounding box center [1051, 89] width 22 height 22
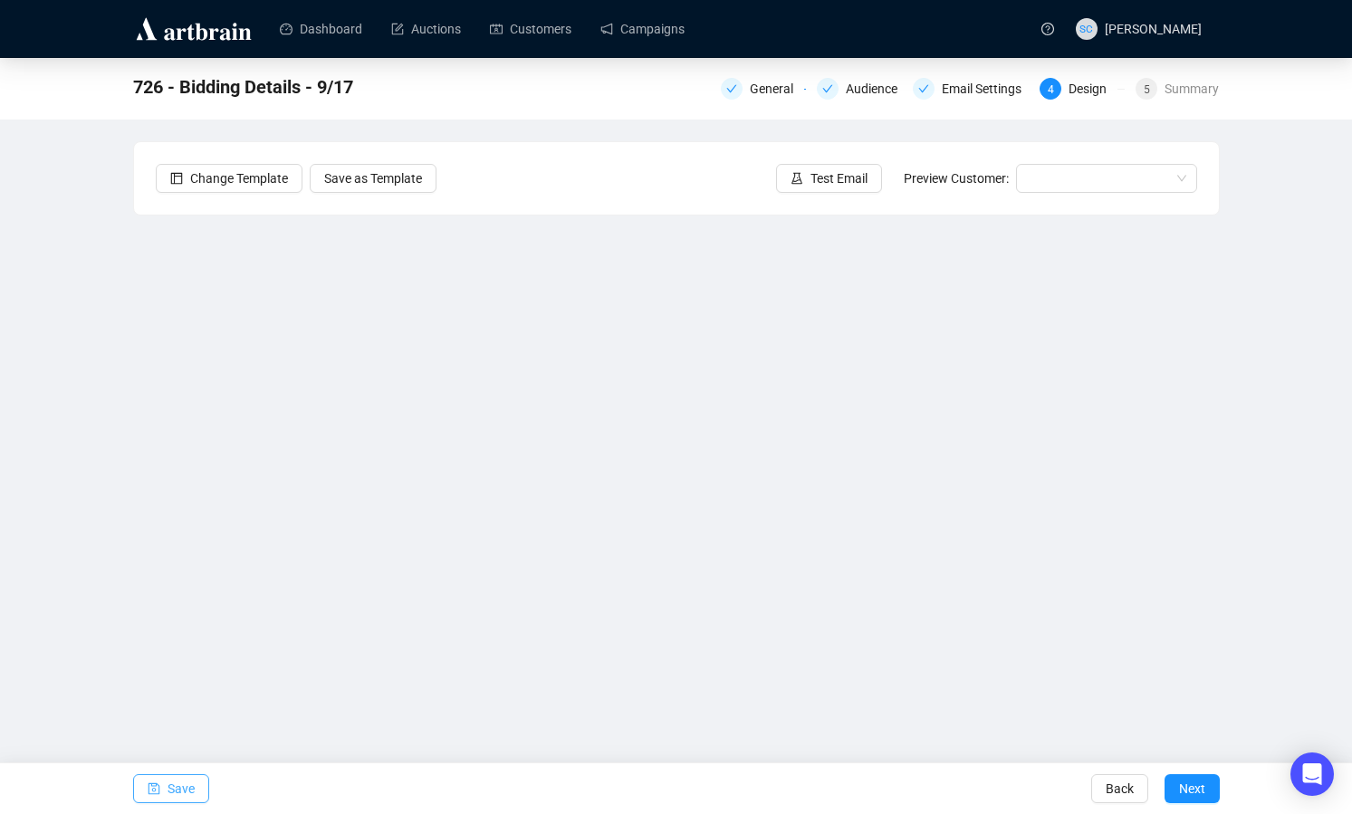
click at [188, 784] on span "Save" at bounding box center [181, 789] width 27 height 51
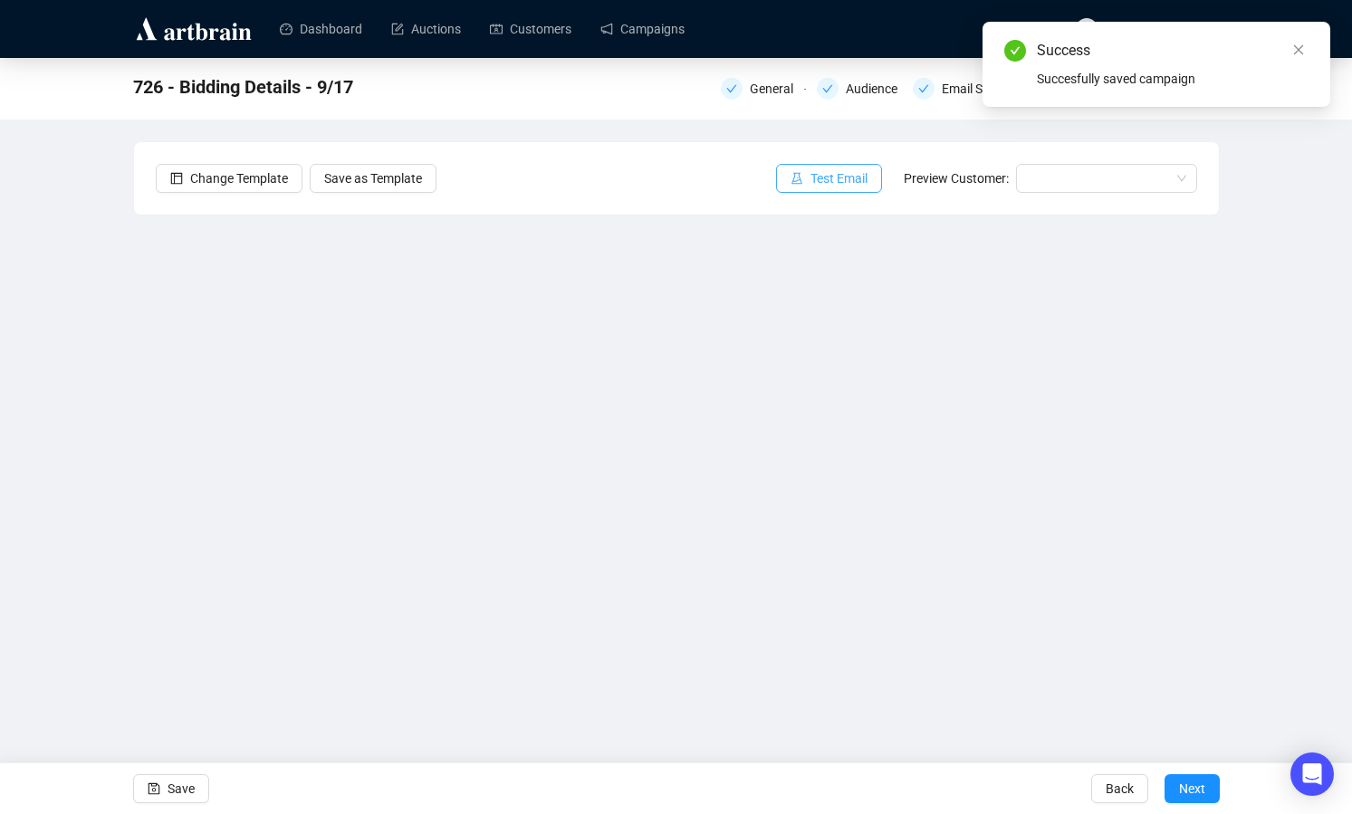
click at [811, 187] on span "Test Email" at bounding box center [839, 178] width 57 height 20
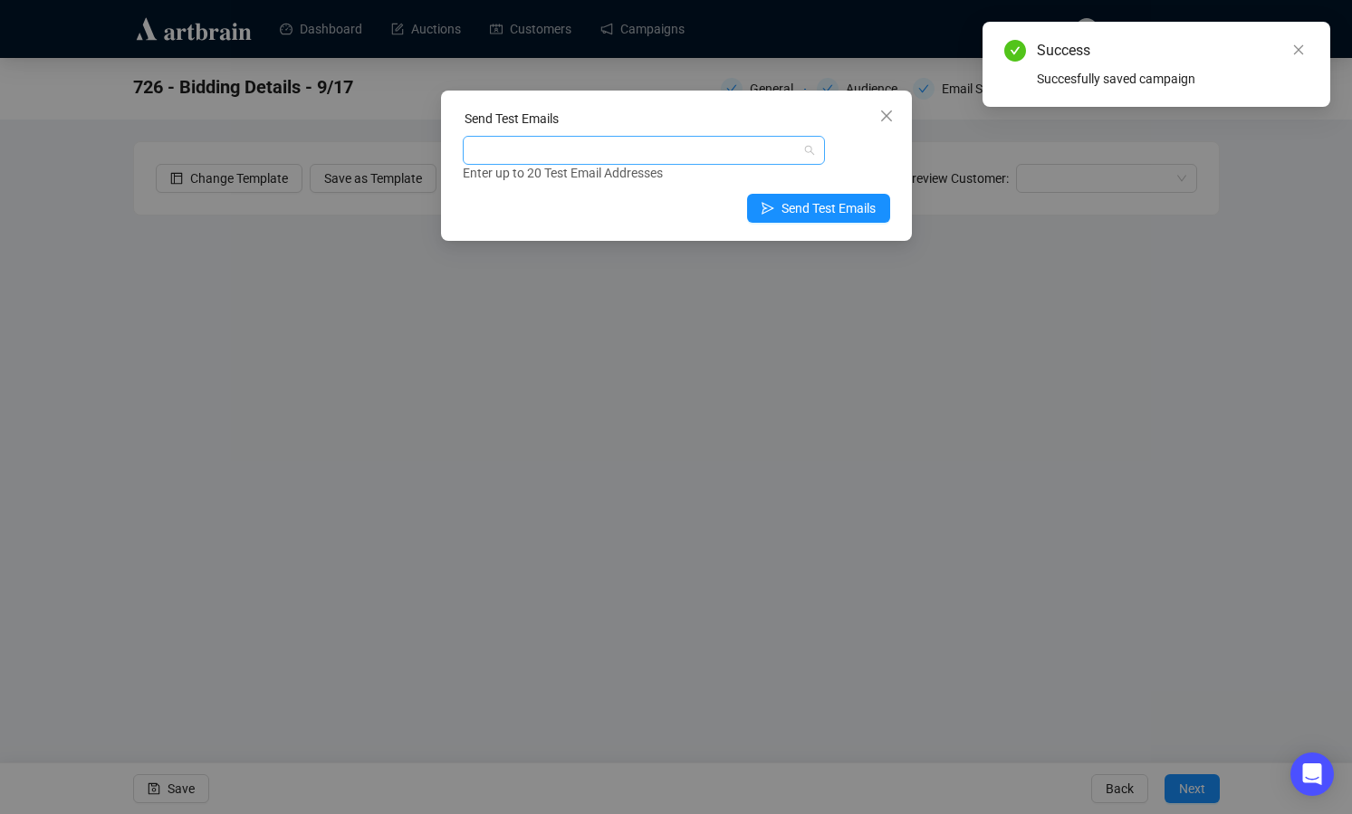
click at [599, 149] on div at bounding box center [634, 150] width 336 height 25
type input "s"
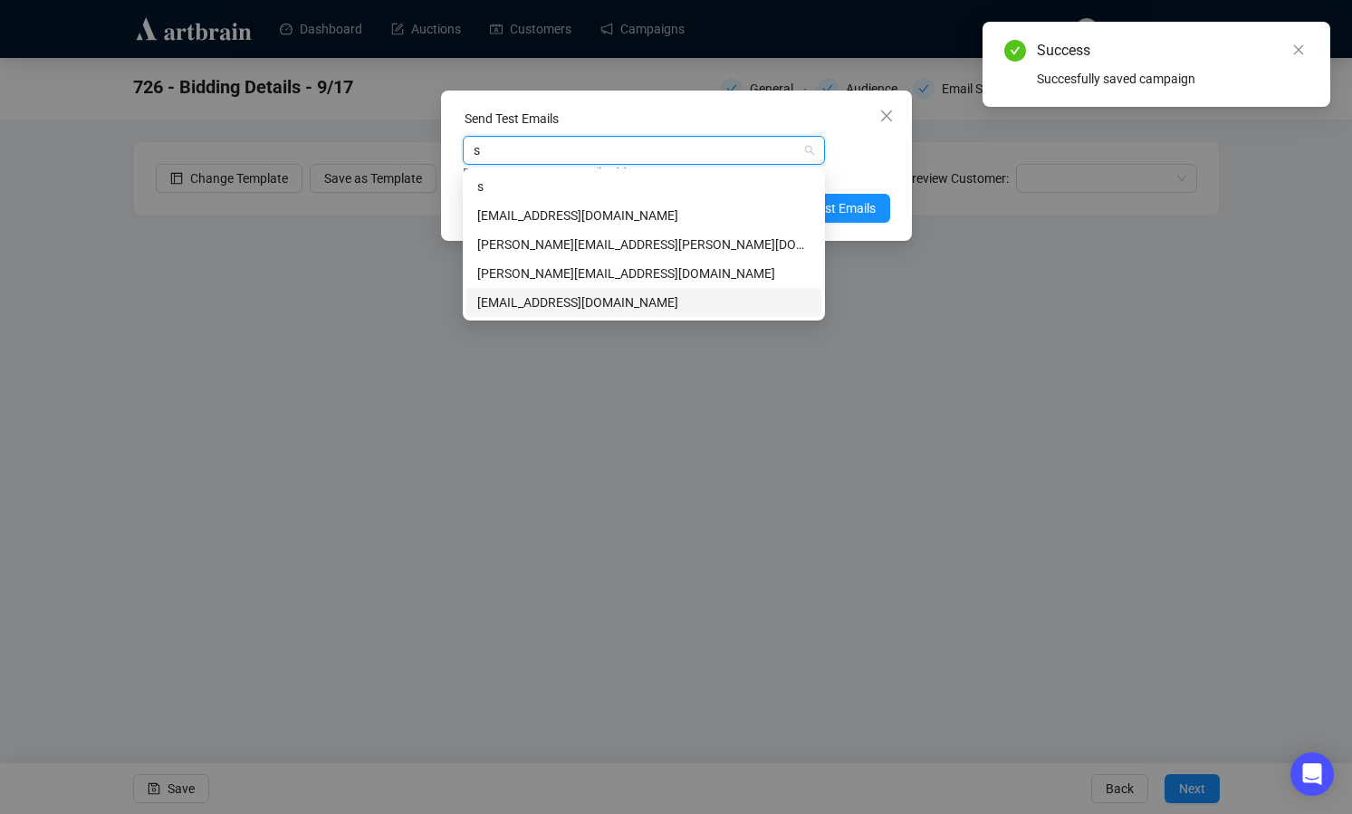
click at [588, 296] on div "[EMAIL_ADDRESS][DOMAIN_NAME]" at bounding box center [643, 303] width 333 height 20
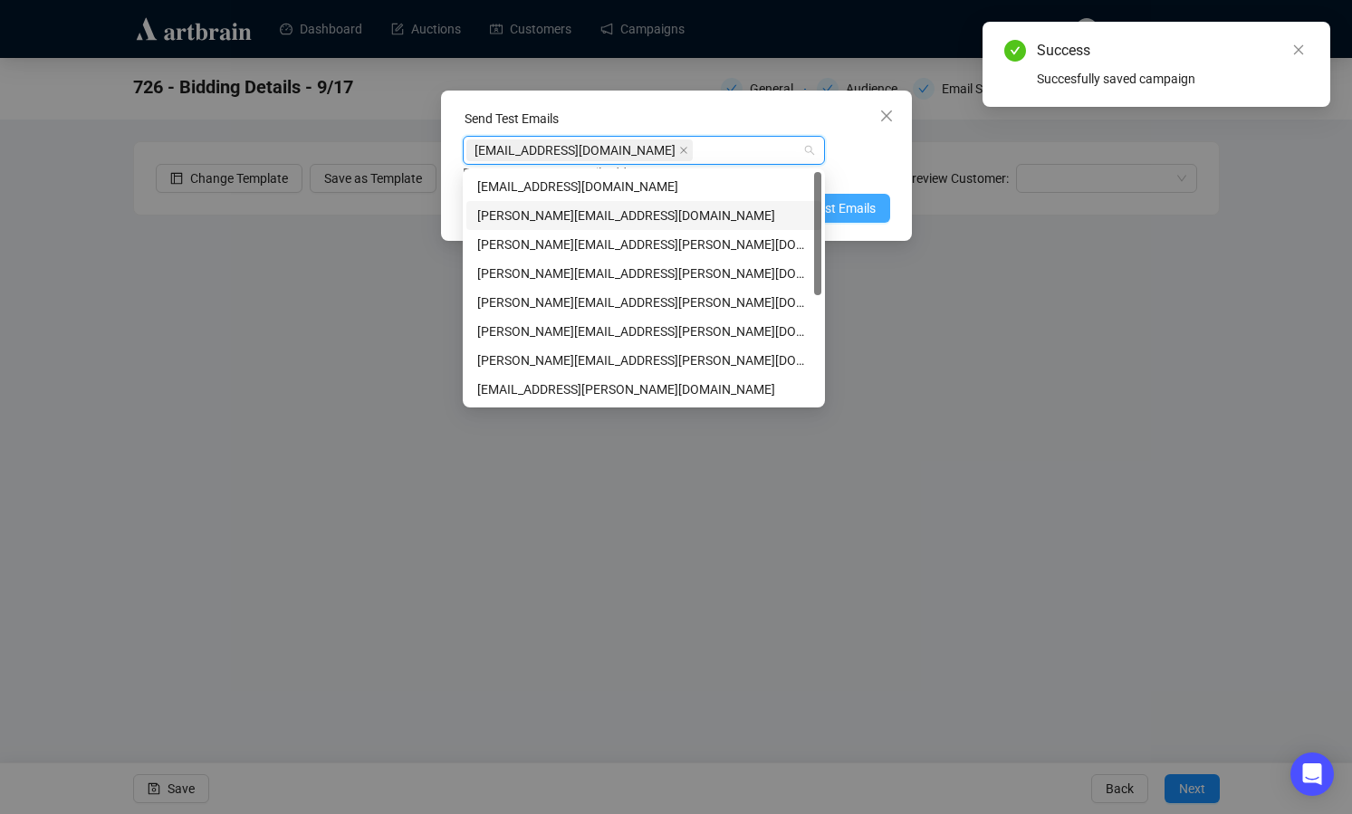
click at [860, 205] on span "Send Test Emails" at bounding box center [829, 208] width 94 height 20
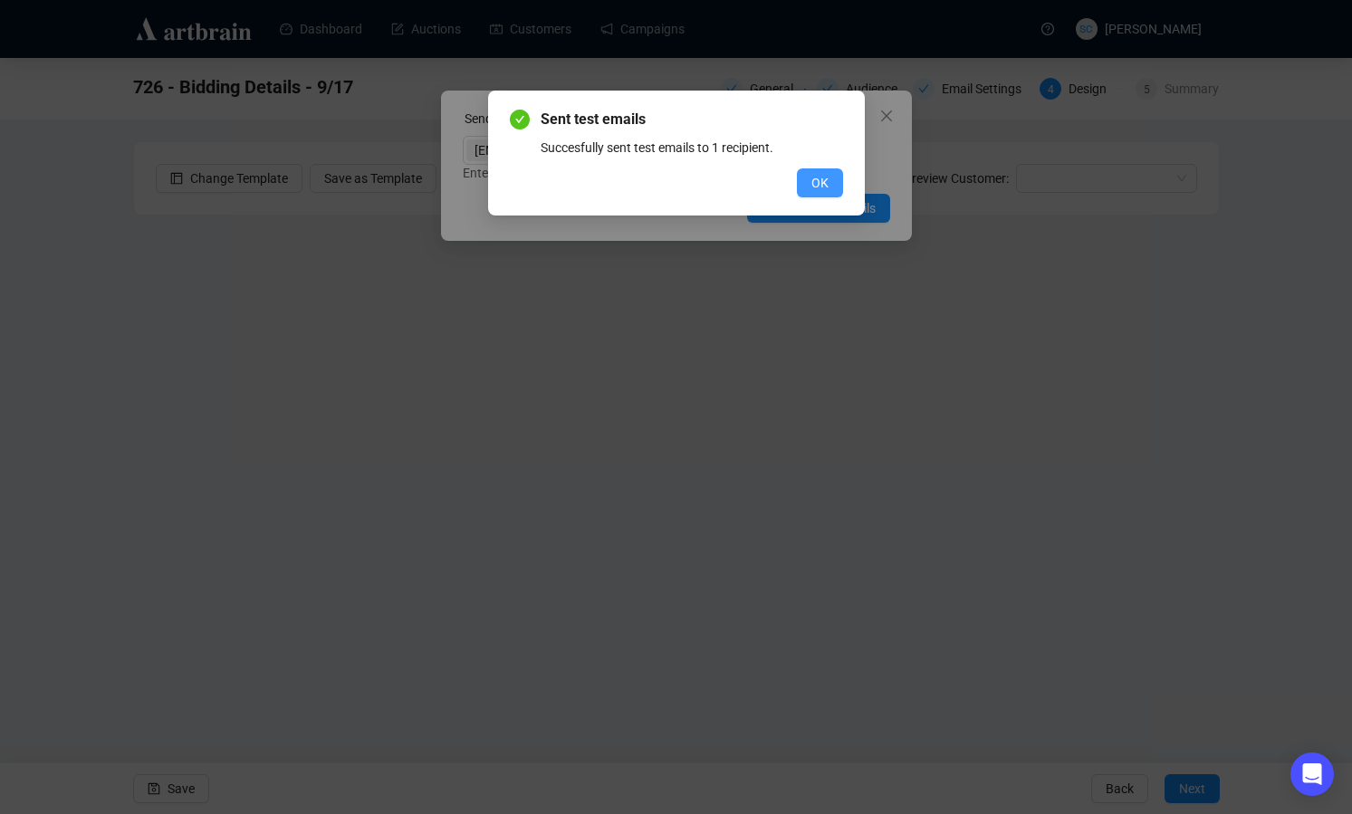
click at [810, 179] on button "OK" at bounding box center [820, 182] width 46 height 29
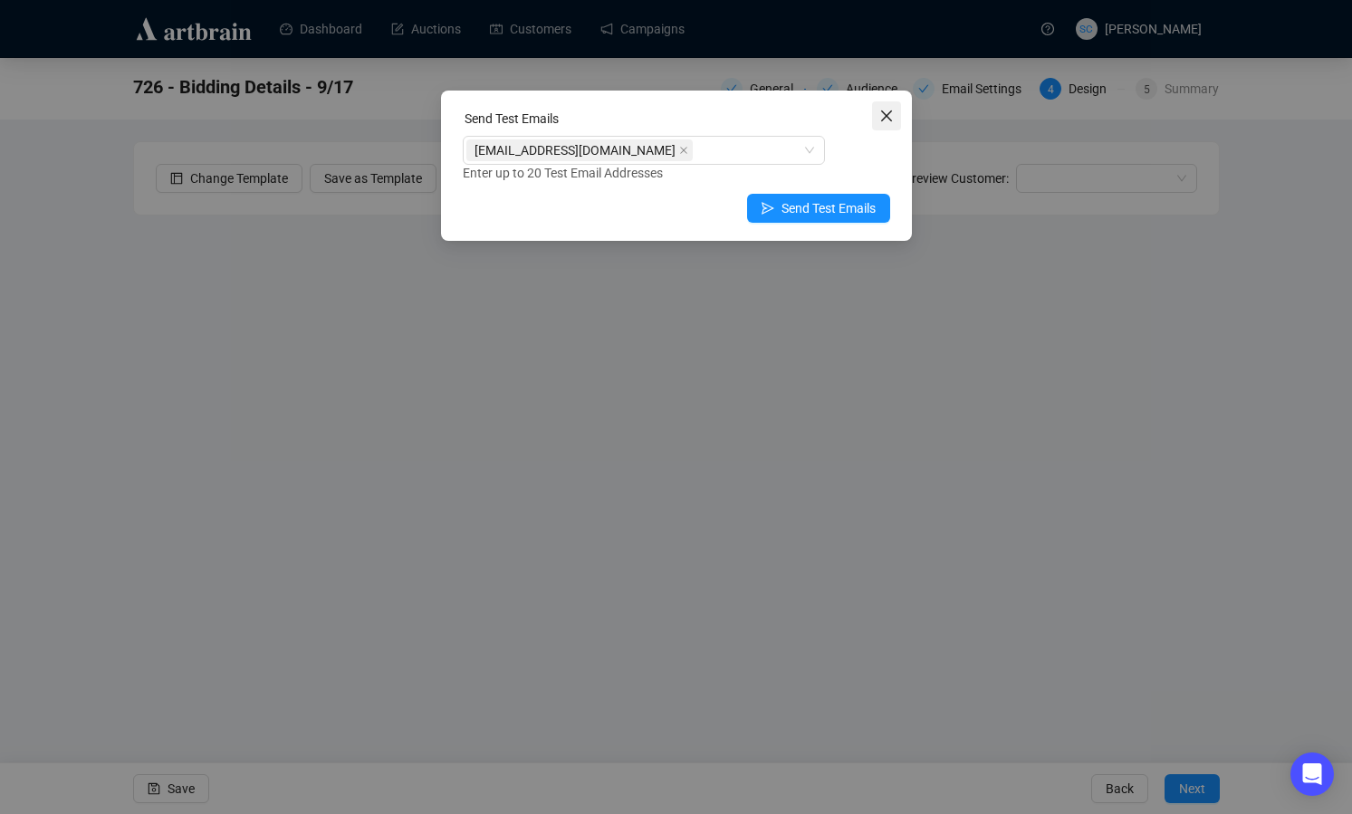
click at [890, 117] on icon "close" at bounding box center [887, 116] width 14 height 14
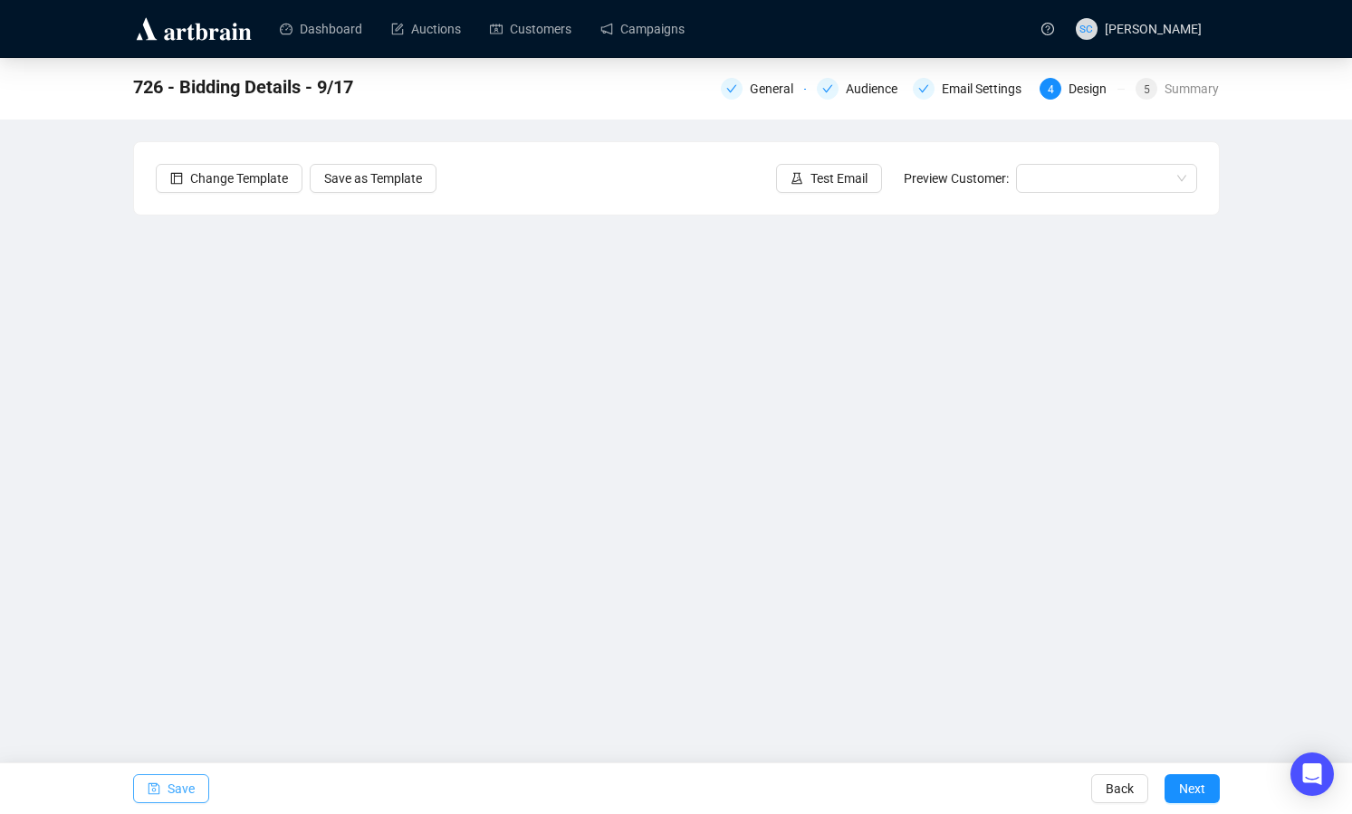
click at [155, 790] on icon "save" at bounding box center [154, 790] width 12 height 12
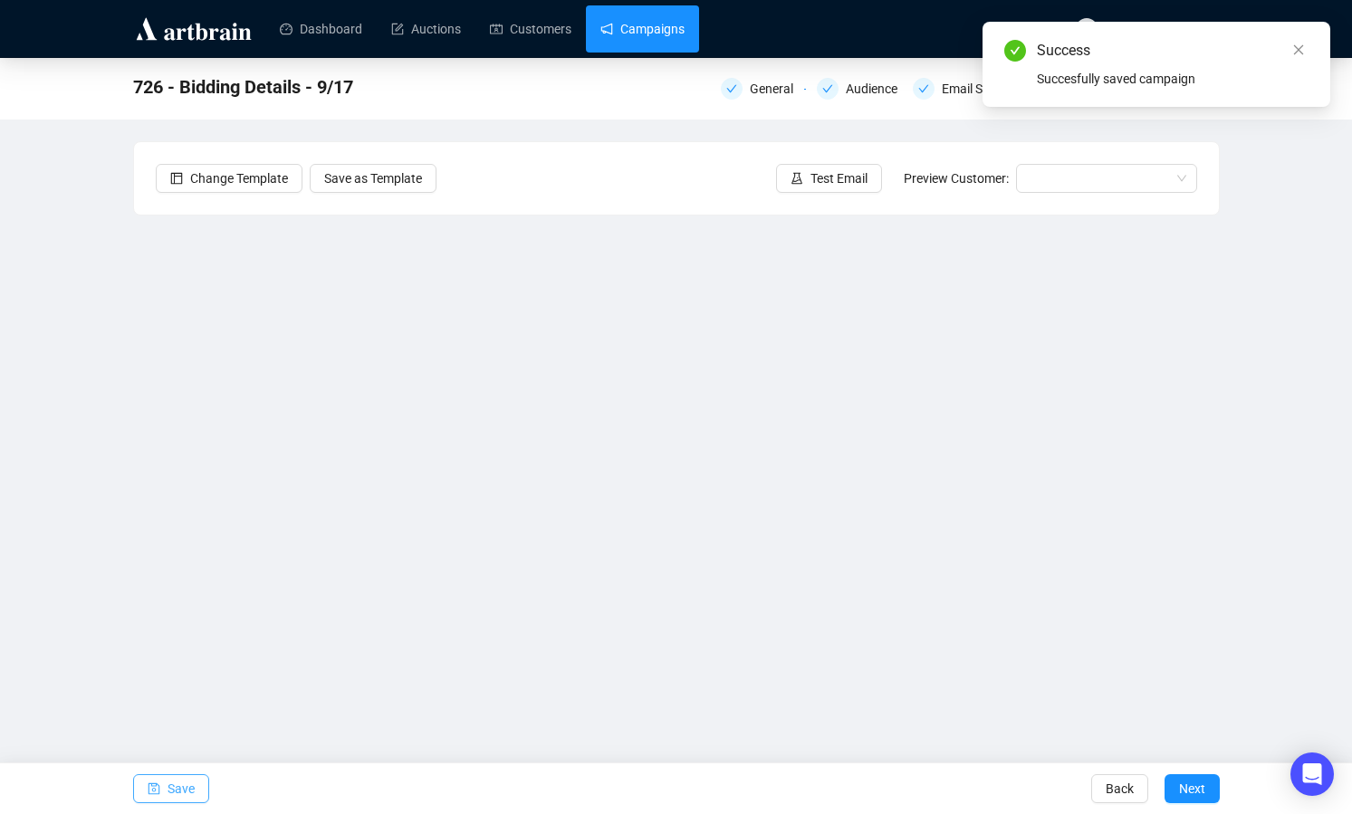
click at [660, 40] on link "Campaigns" at bounding box center [643, 28] width 84 height 47
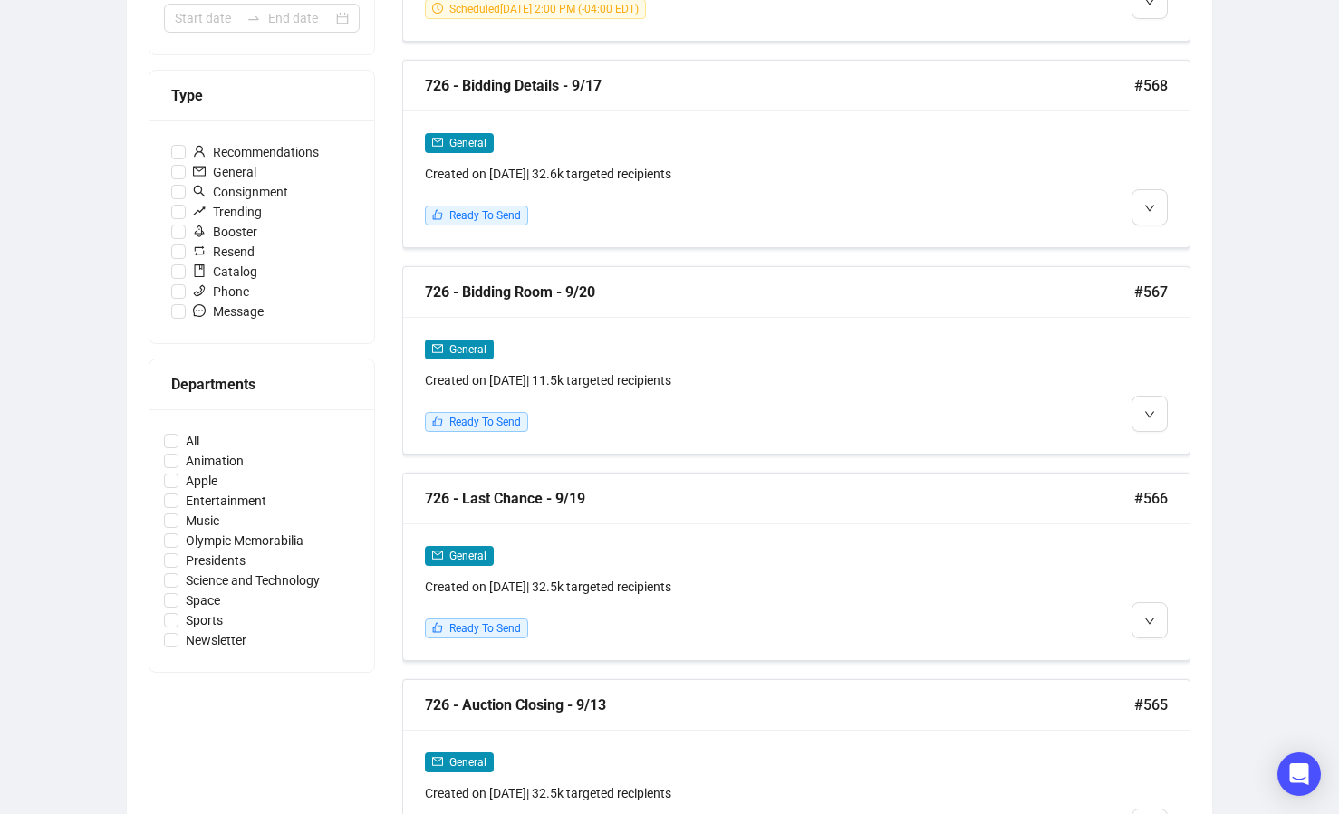
scroll to position [488, 0]
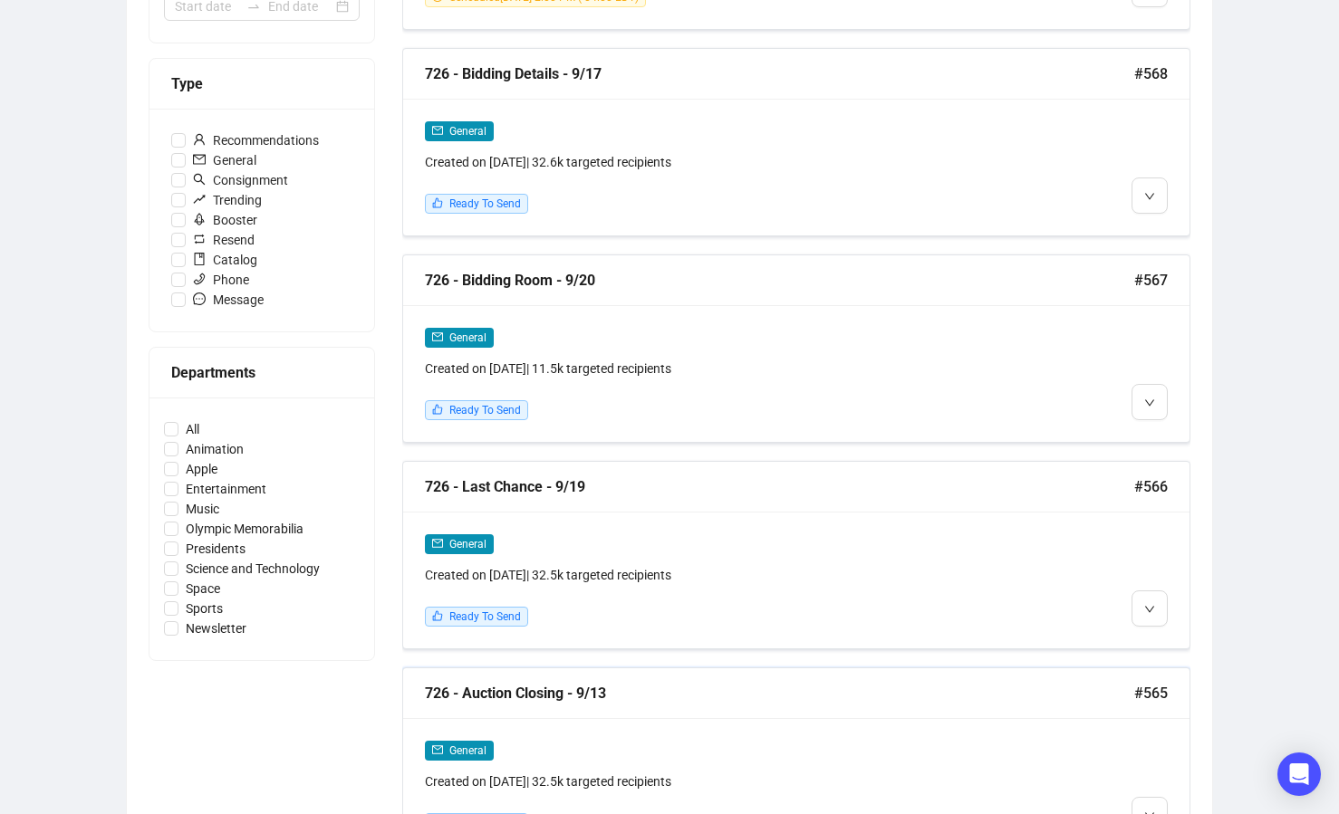
click at [741, 705] on div "726 - Auction Closing - 9/13 #565" at bounding box center [796, 693] width 786 height 51
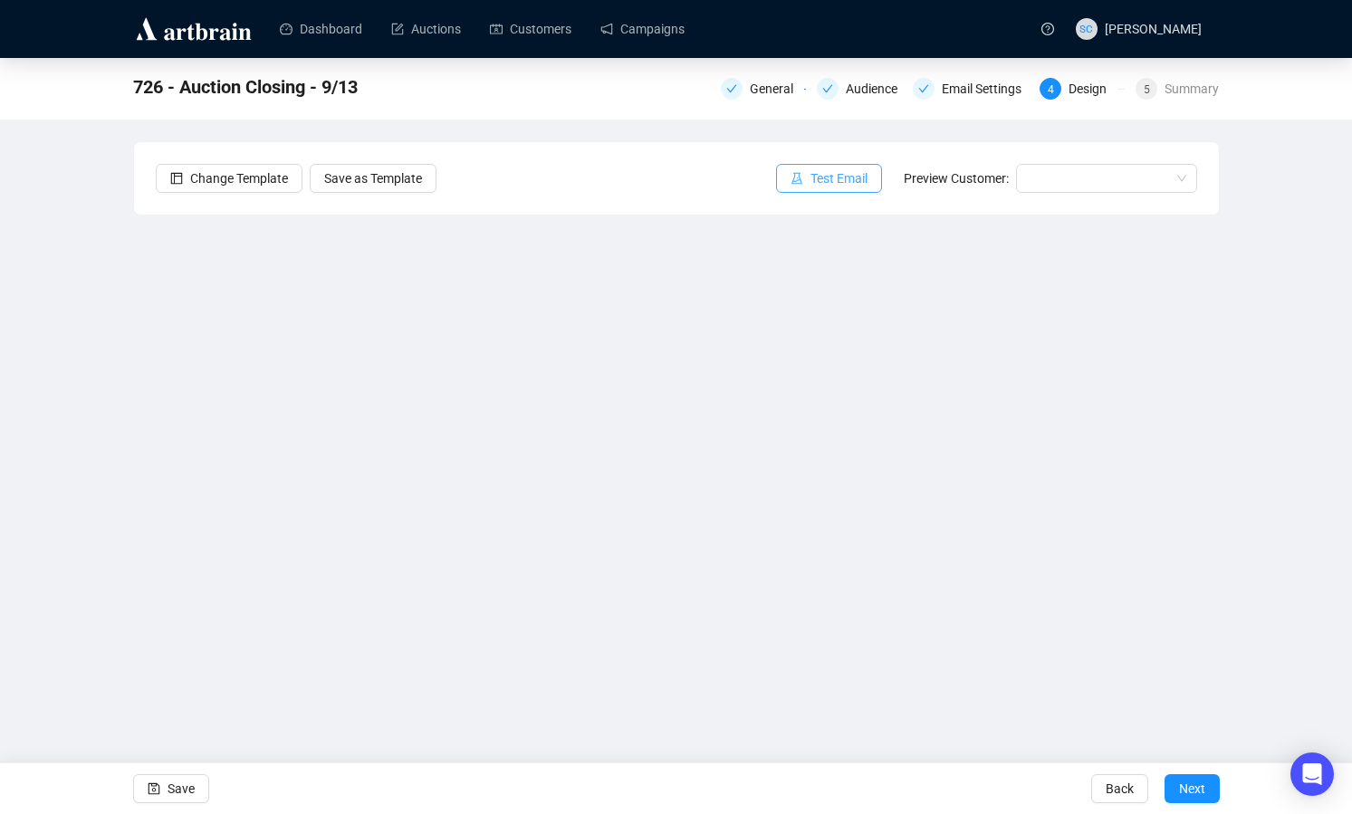
click at [840, 173] on span "Test Email" at bounding box center [839, 178] width 57 height 20
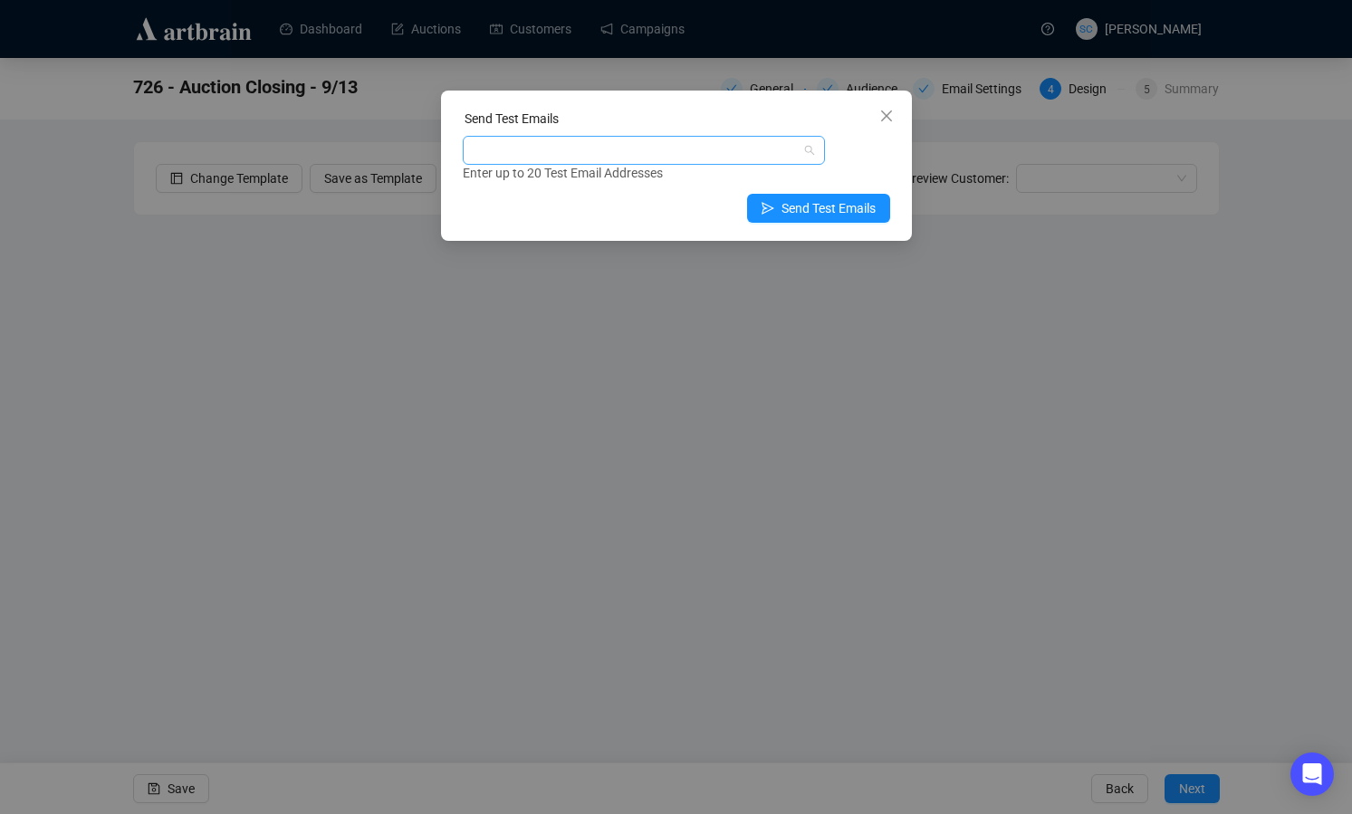
click at [608, 155] on div at bounding box center [634, 150] width 336 height 25
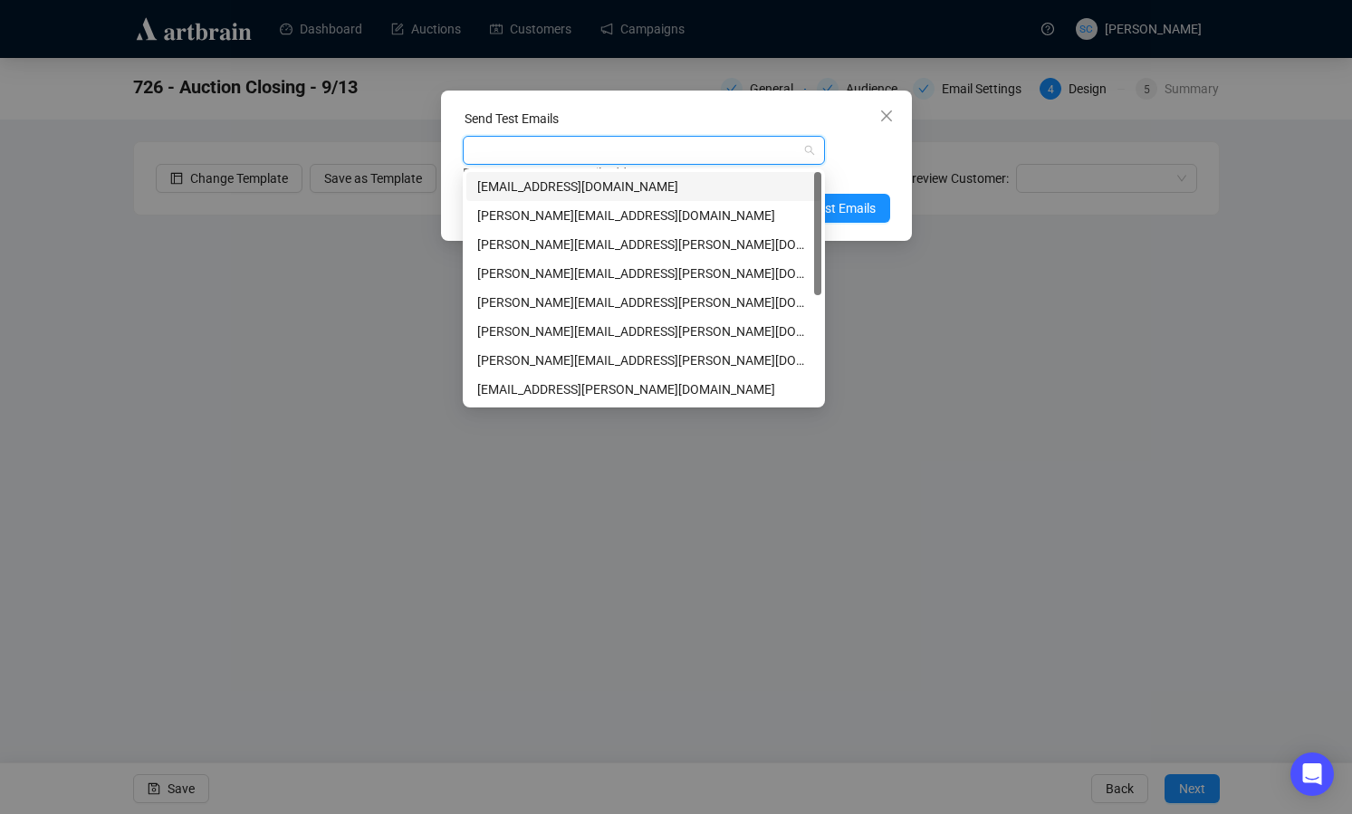
type input "a"
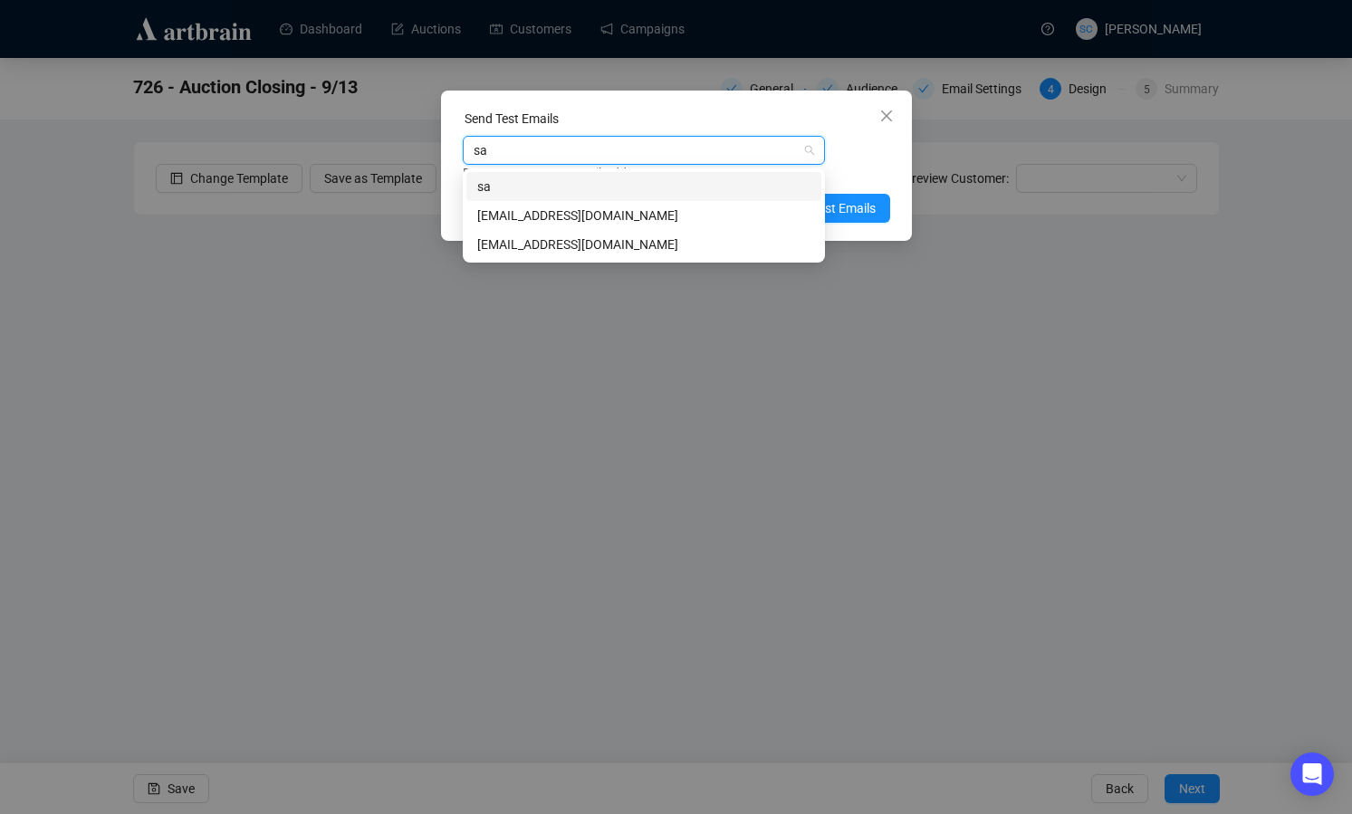
type input "sar"
click at [611, 241] on div "[EMAIL_ADDRESS][DOMAIN_NAME]" at bounding box center [643, 245] width 333 height 20
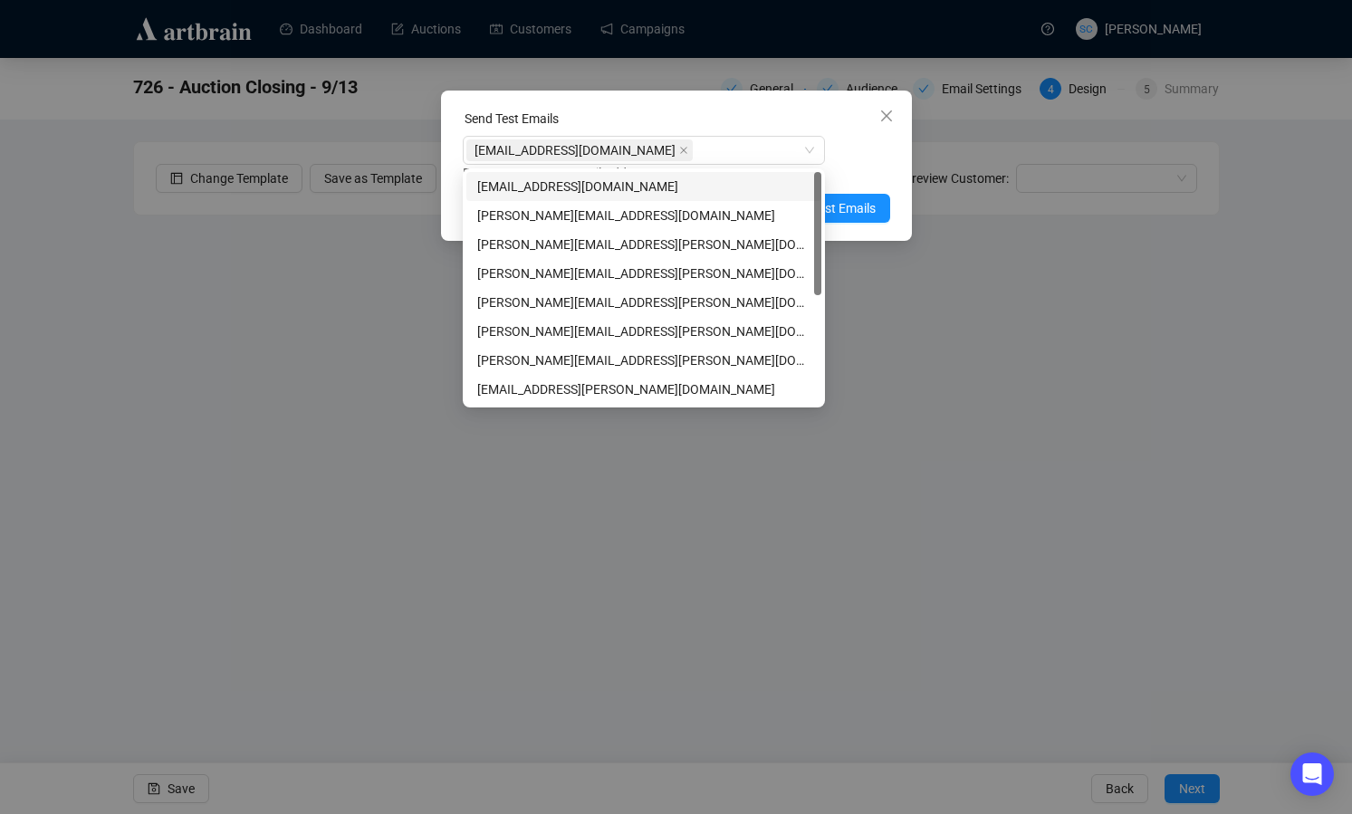
click at [843, 163] on div "Enter up to 20 Test Email Addresses" at bounding box center [677, 173] width 428 height 21
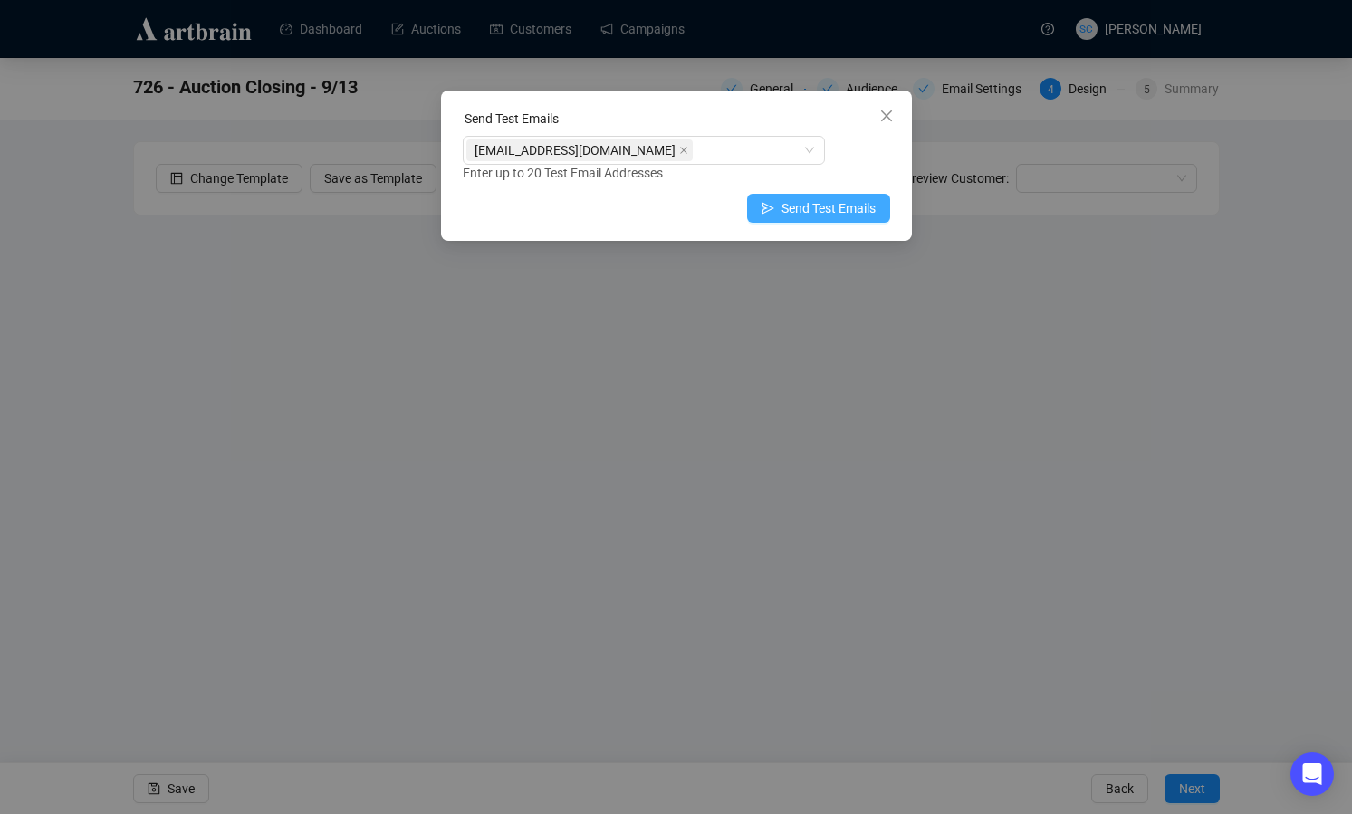
click at [851, 207] on span "Send Test Emails" at bounding box center [829, 208] width 94 height 20
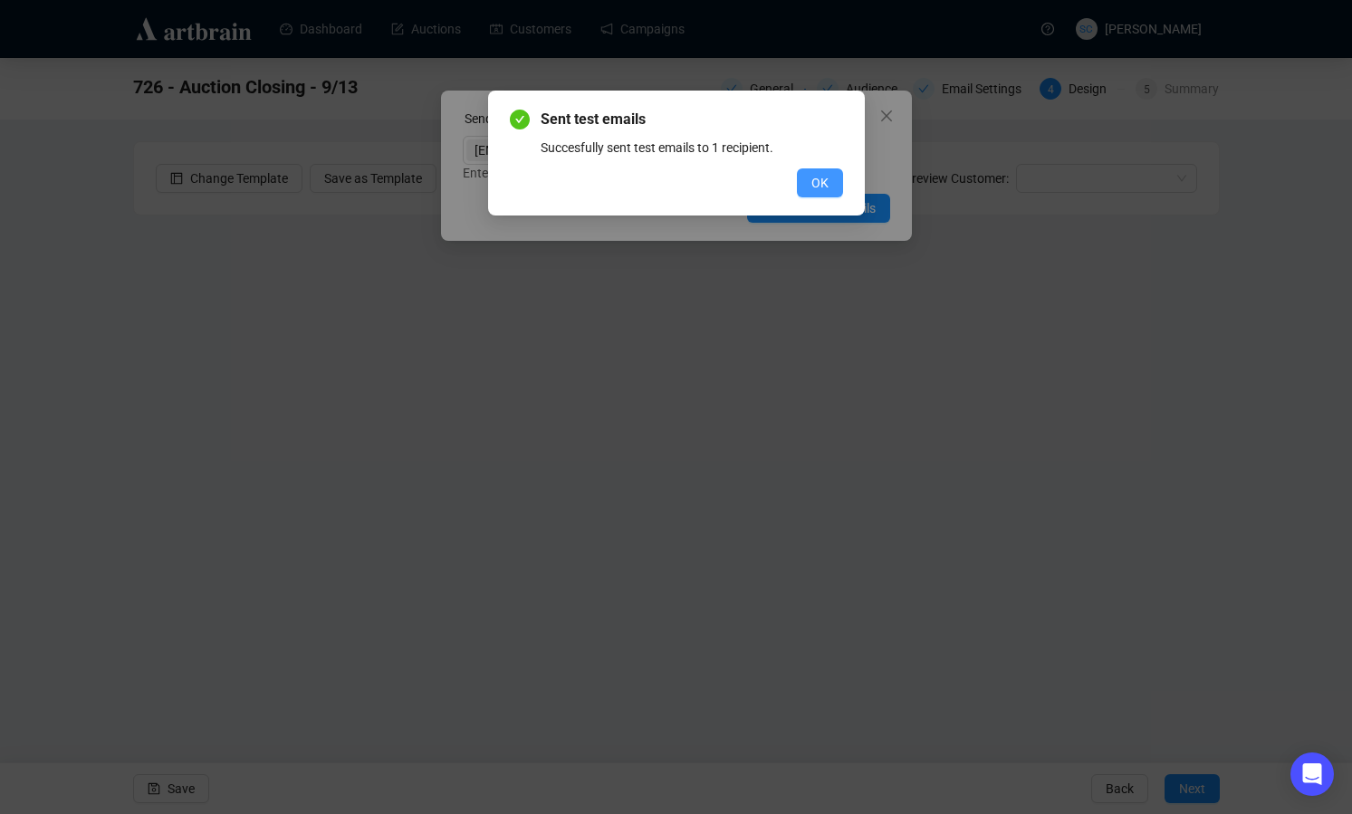
click at [825, 177] on span "OK" at bounding box center [820, 183] width 17 height 20
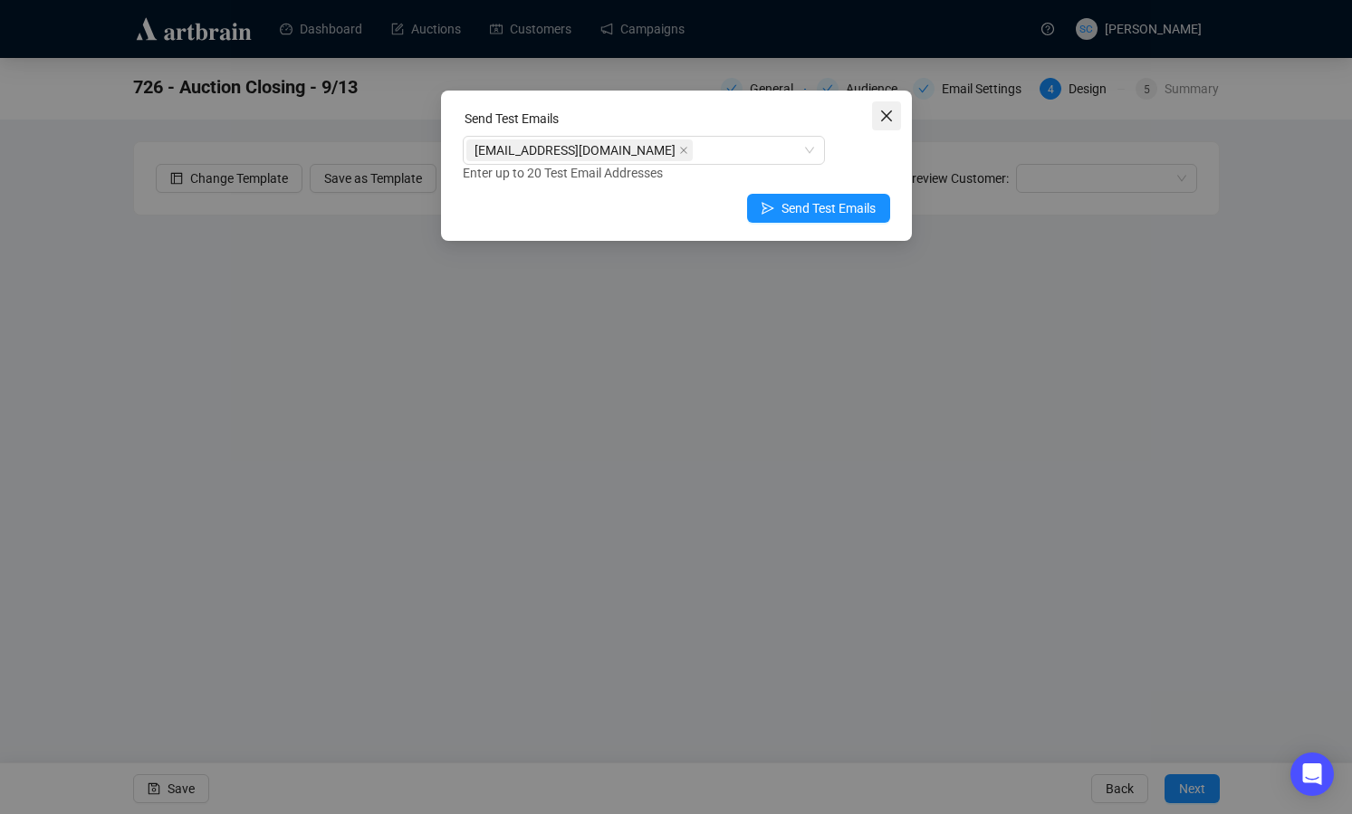
drag, startPoint x: 880, startPoint y: 115, endPoint x: 829, endPoint y: 156, distance: 65.8
click at [880, 115] on icon "close" at bounding box center [887, 116] width 14 height 14
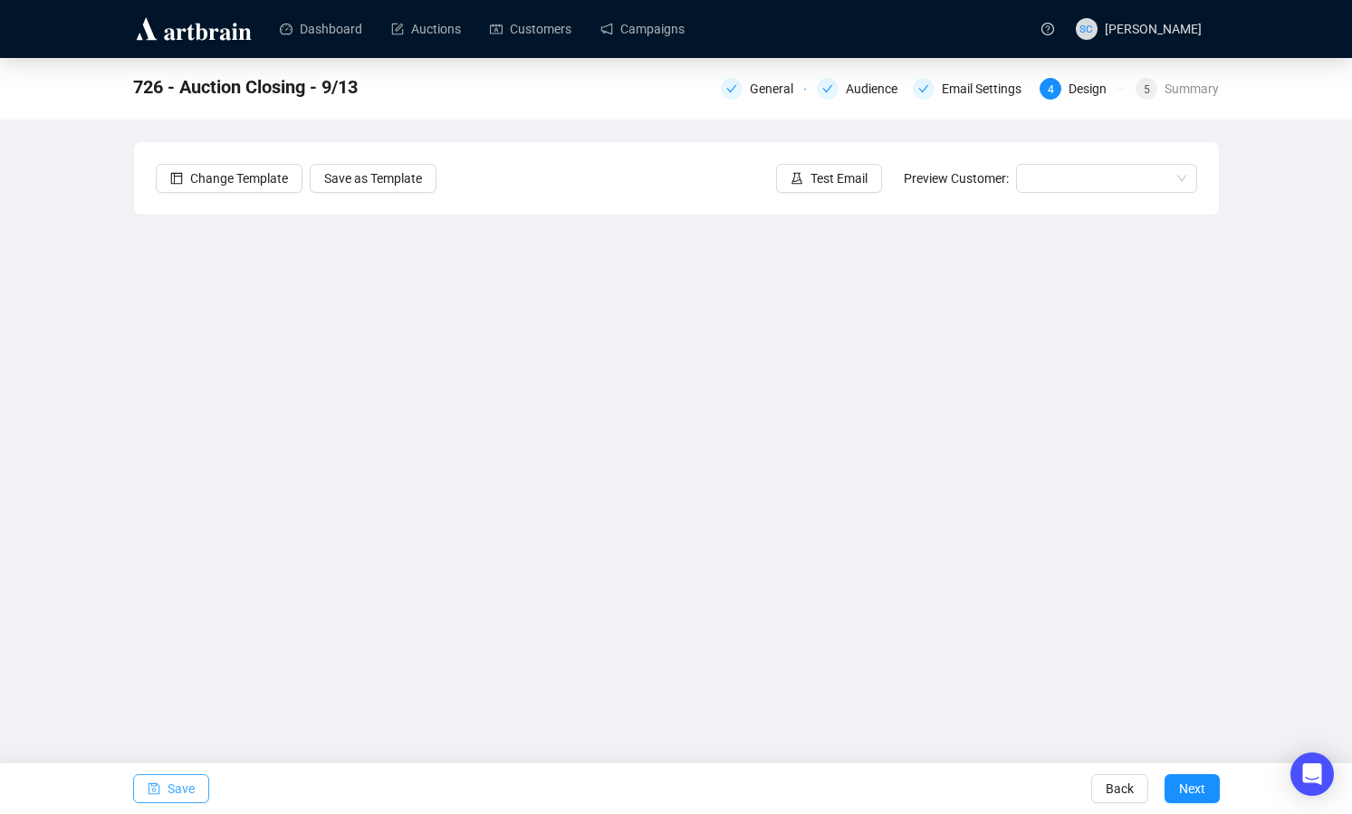
click at [200, 789] on button "Save" at bounding box center [171, 788] width 76 height 29
click at [163, 788] on button "Save" at bounding box center [171, 788] width 76 height 29
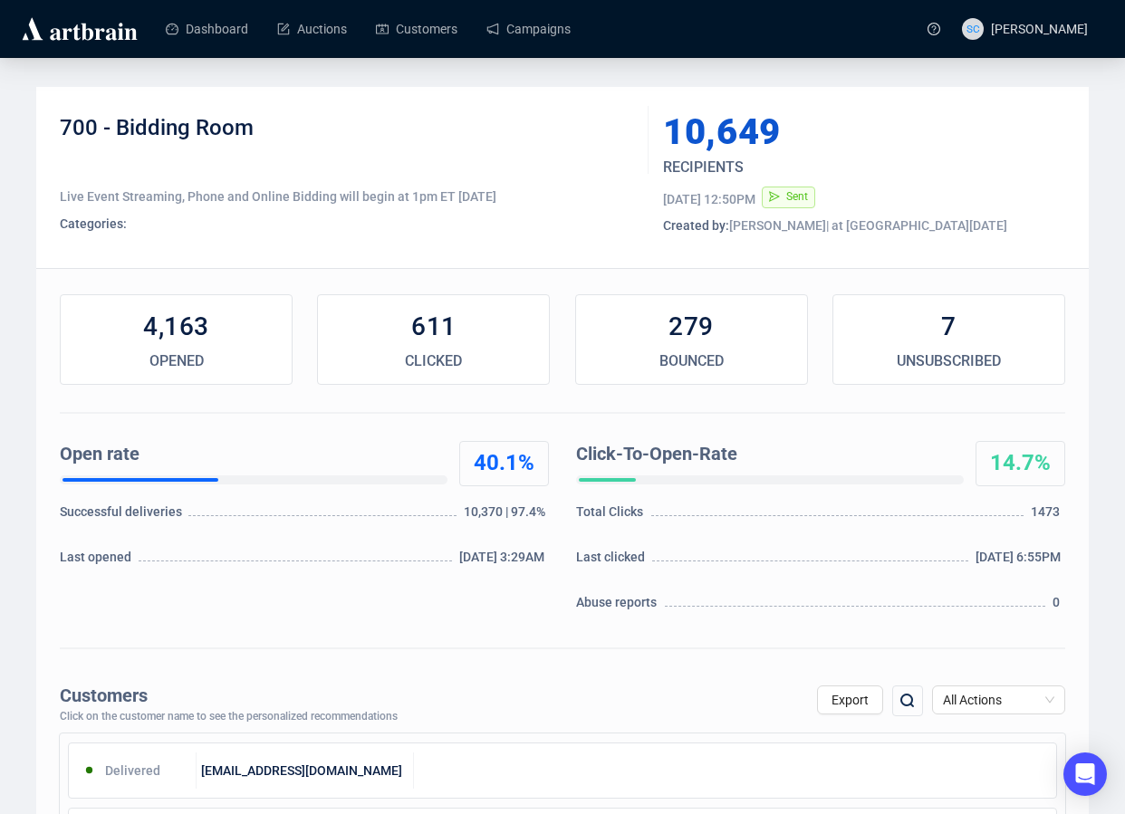
scroll to position [1369, 0]
